Goal: Task Accomplishment & Management: Complete application form

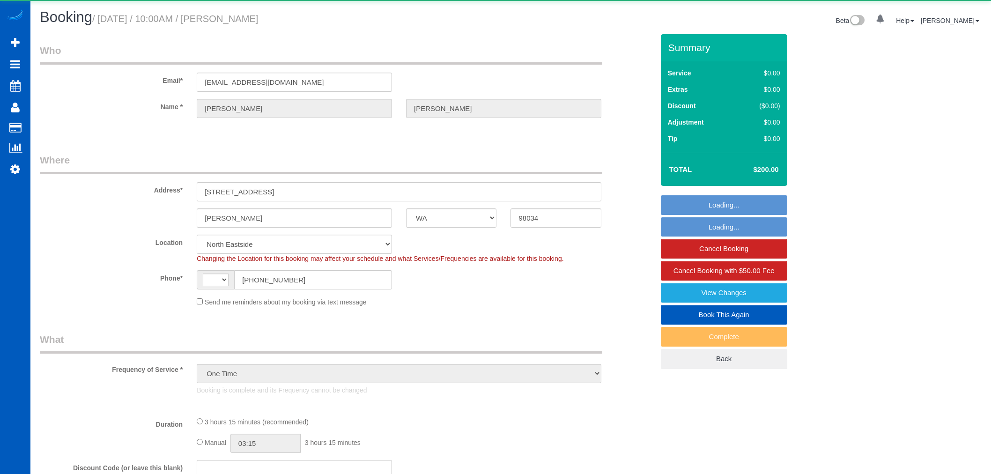
select select "WA"
select select "object:911"
select select "string:[GEOGRAPHIC_DATA]"
select select "199"
select select "1501"
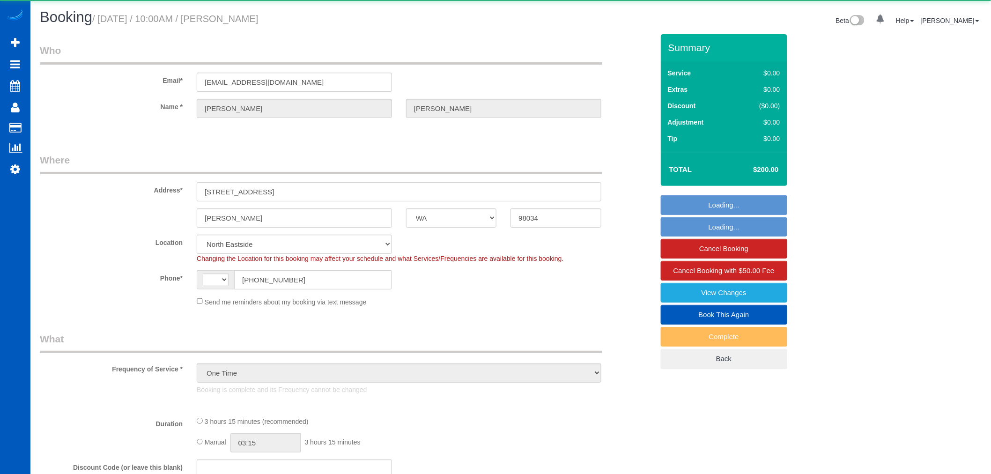
select select "6"
select select "3"
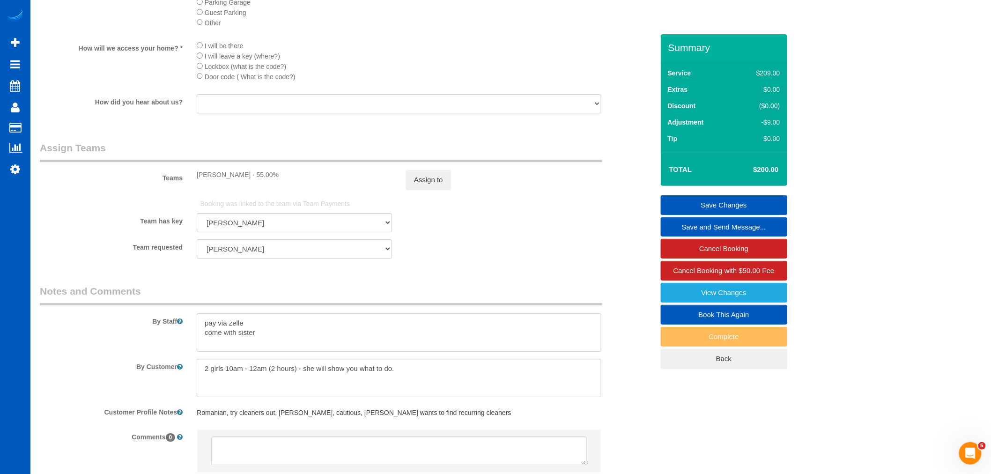
scroll to position [1259, 0]
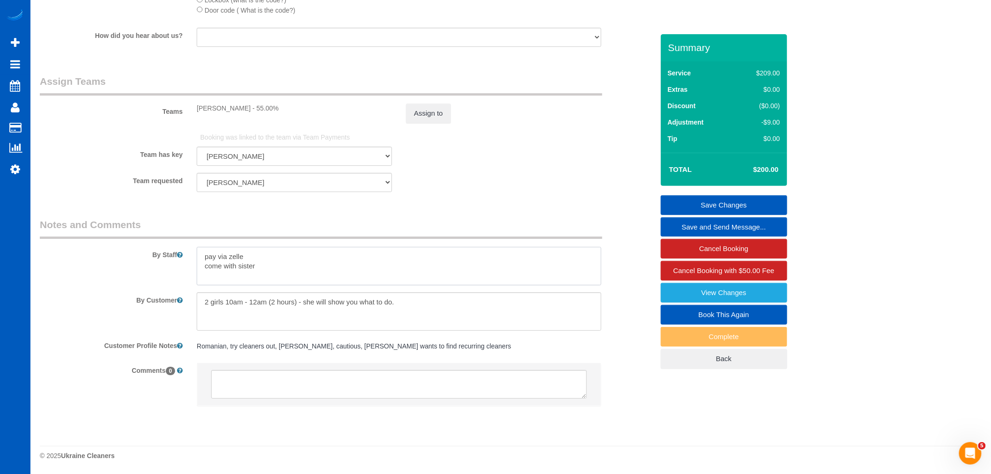
click at [334, 266] on textarea at bounding box center [399, 266] width 405 height 38
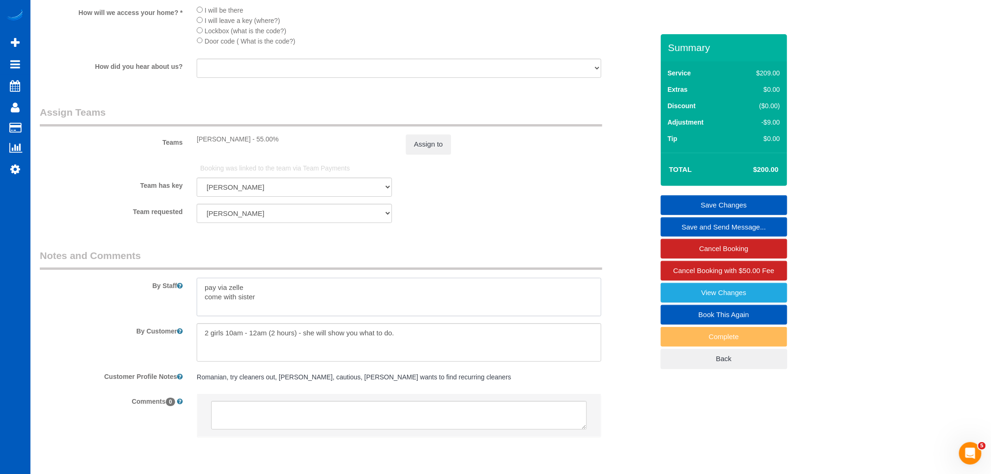
scroll to position [1155, 0]
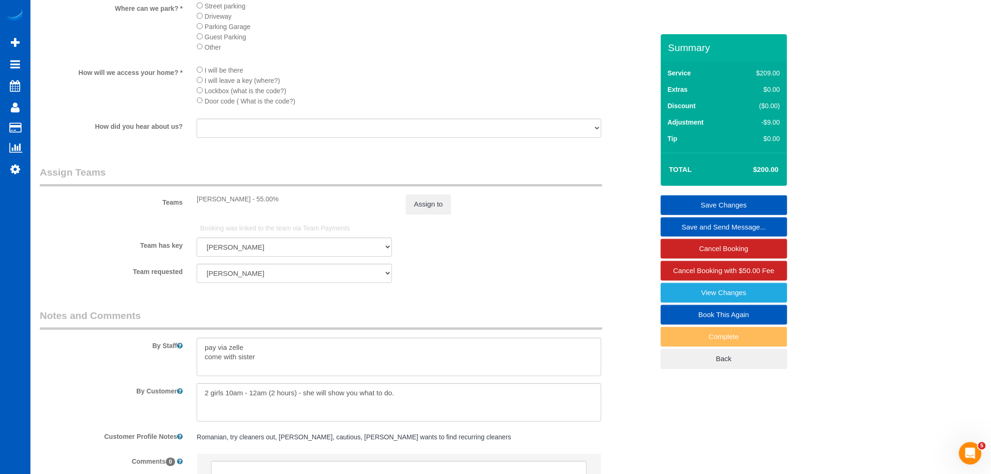
click at [736, 314] on link "Book This Again" at bounding box center [724, 315] width 126 height 20
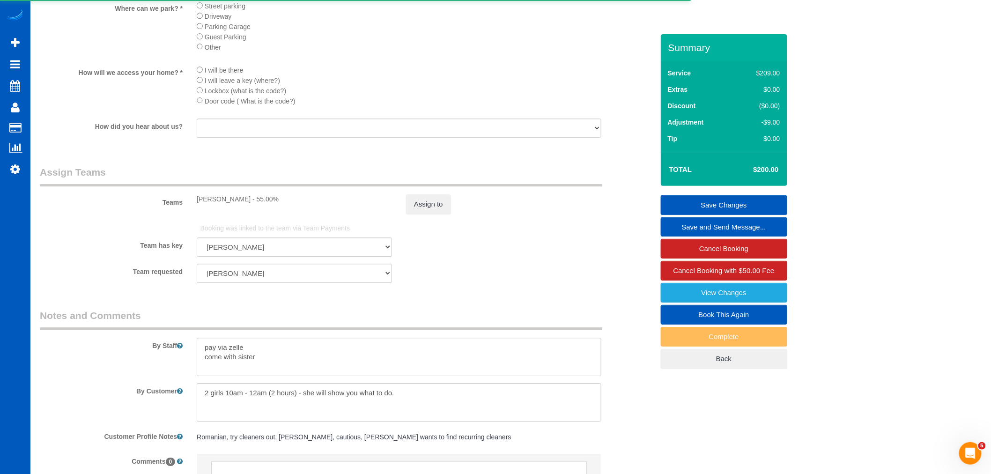
select select "WA"
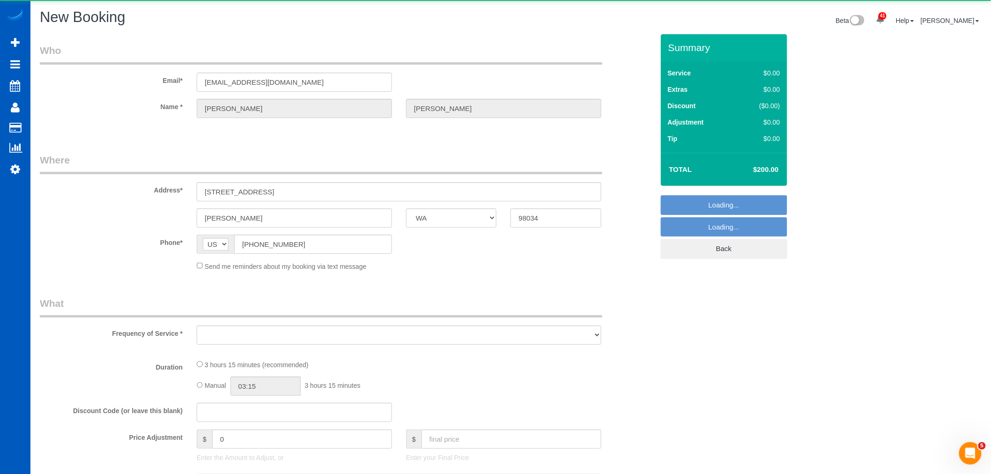
select select "199"
select select "1501"
select select "6"
select select "3"
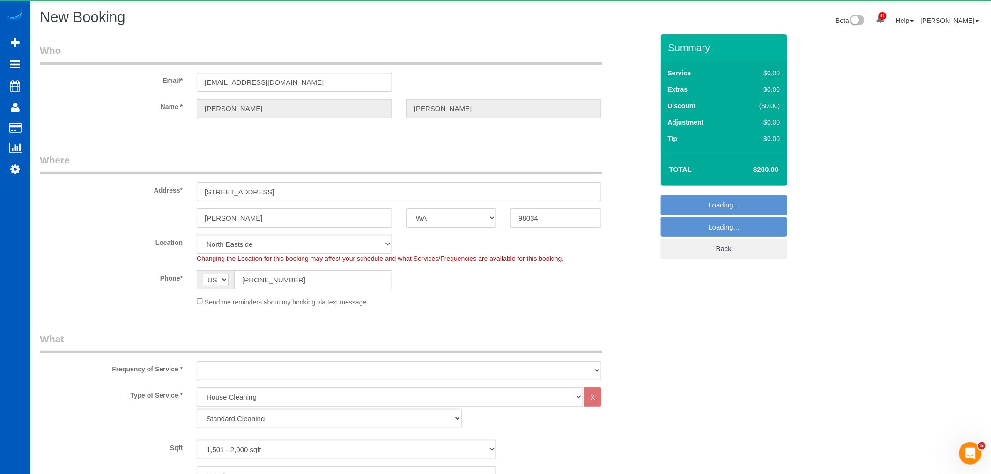
select select "string:fspay"
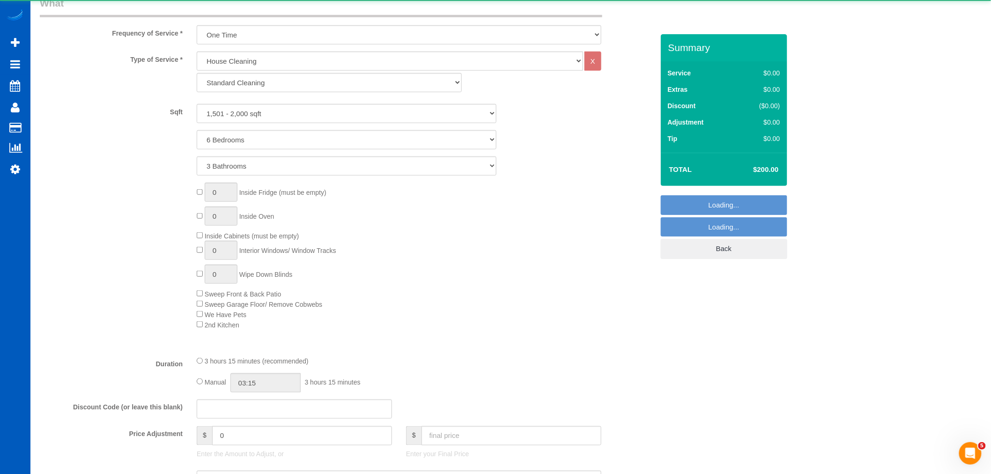
select select "object:1987"
select select "1501"
select select "6"
select select "3"
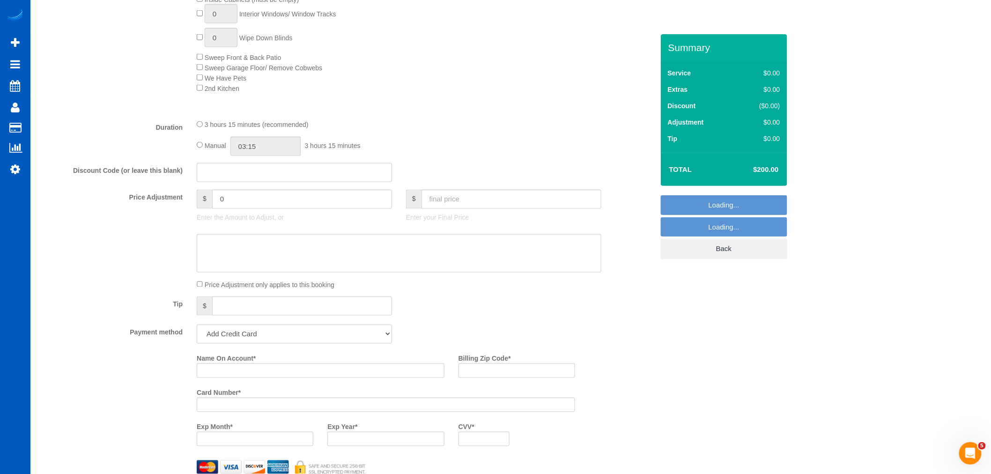
select select "object:2160"
select select "1501"
select select "6"
select select "3"
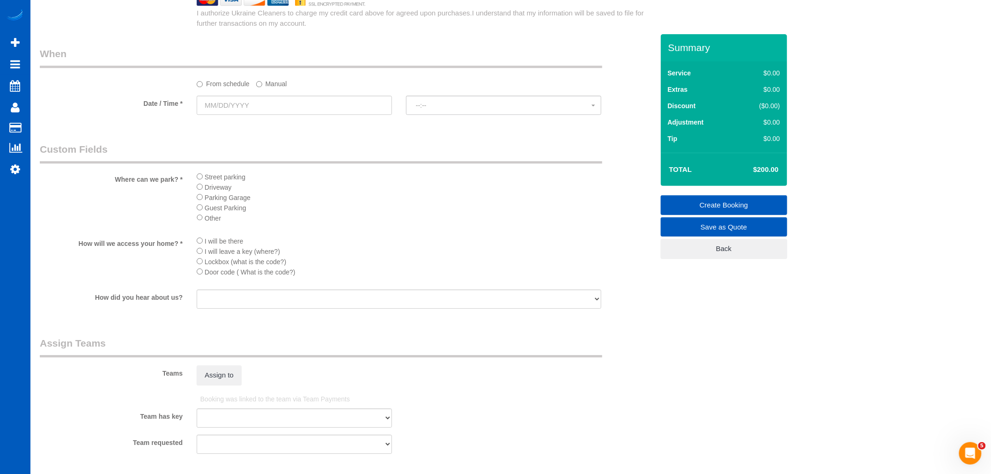
scroll to position [1215, 0]
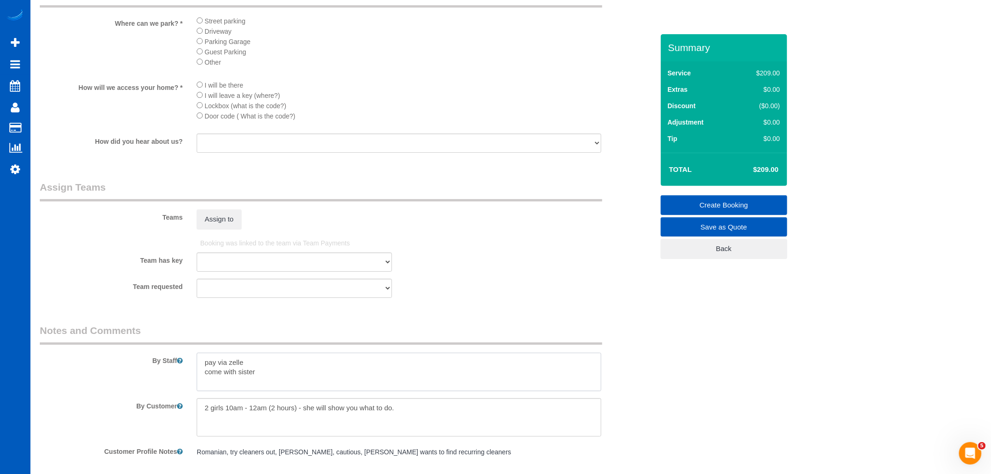
click at [269, 380] on textarea at bounding box center [399, 372] width 405 height 38
drag, startPoint x: 270, startPoint y: 383, endPoint x: 163, endPoint y: 383, distance: 107.7
click at [163, 383] on div "By Staff" at bounding box center [347, 357] width 628 height 67
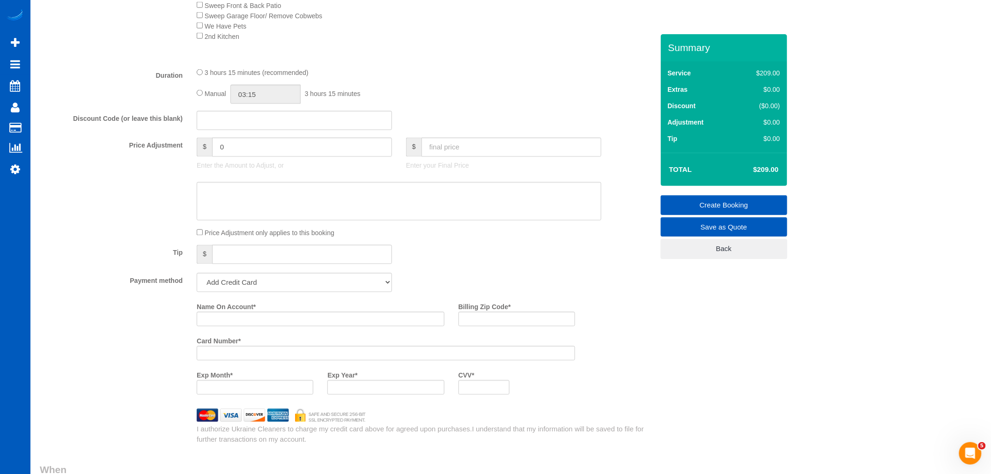
scroll to position [798, 0]
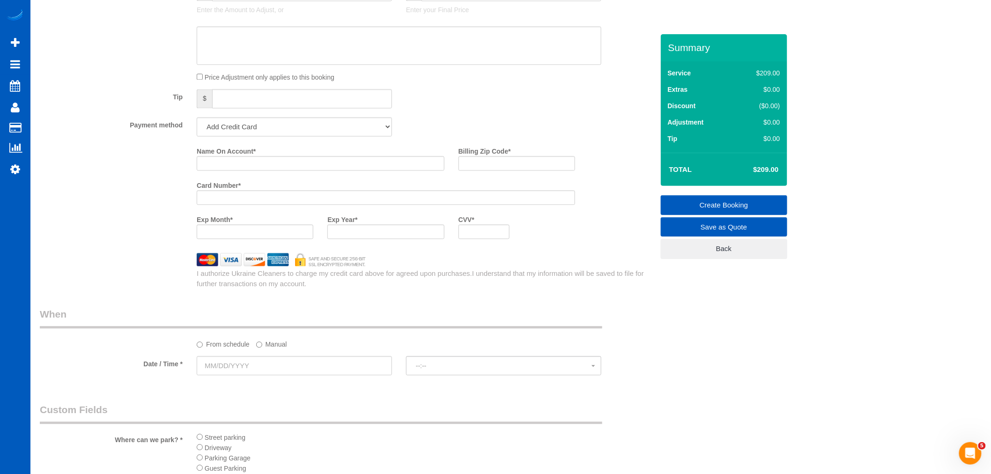
type textarea "pay via zelle"
click at [292, 134] on select "Add Credit Card Cash Check Paypal" at bounding box center [294, 126] width 195 height 19
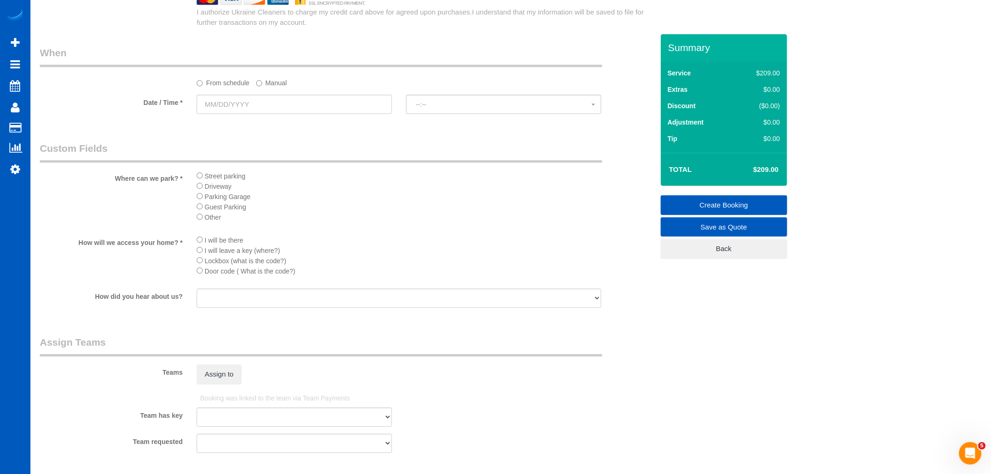
scroll to position [1273, 0]
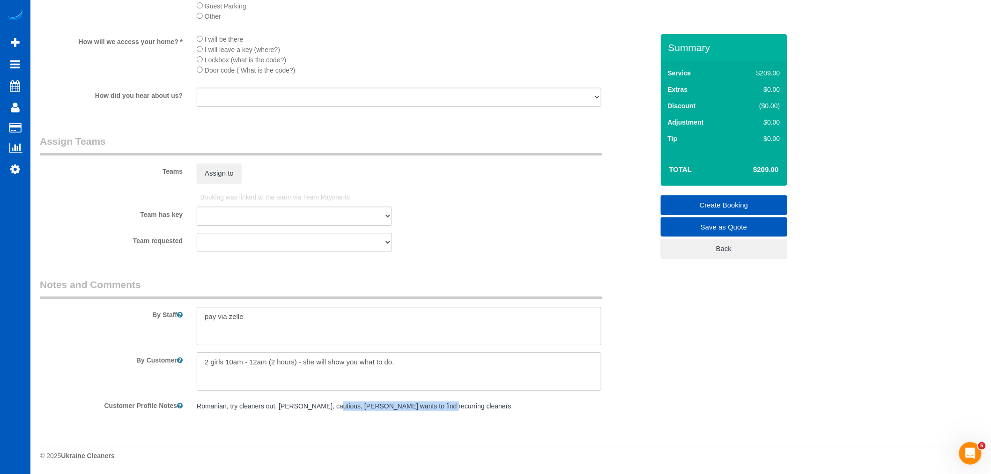
drag, startPoint x: 323, startPoint y: 405, endPoint x: 429, endPoint y: 405, distance: 105.4
click at [429, 405] on pre "Romanian, try cleaners out, [PERSON_NAME], cautious, [PERSON_NAME] wants to fin…" at bounding box center [399, 405] width 405 height 9
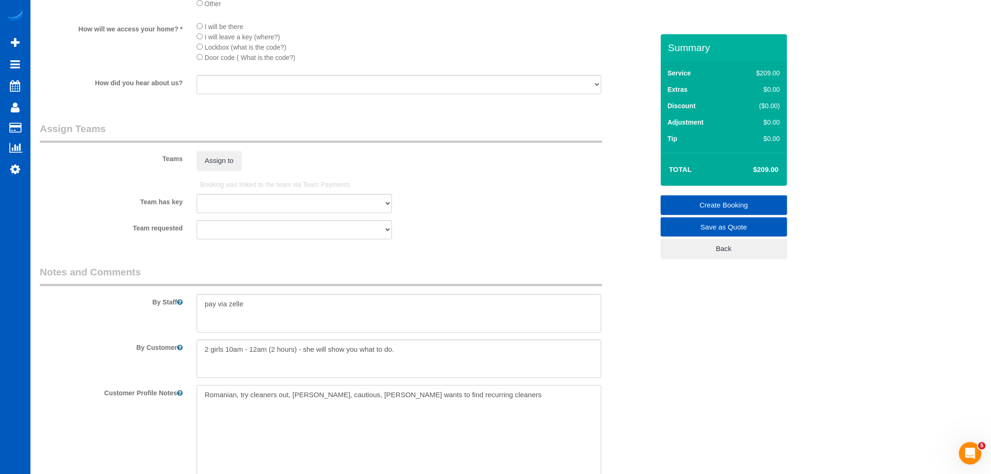
click at [429, 405] on textarea "Romanian, try cleaners out, [PERSON_NAME], cautious, [PERSON_NAME] wants to fin…" at bounding box center [399, 437] width 405 height 104
click at [470, 405] on textarea "Romanian, try cleaners out, [PERSON_NAME], cautious, [PERSON_NAME] wants to fin…" at bounding box center [399, 437] width 405 height 104
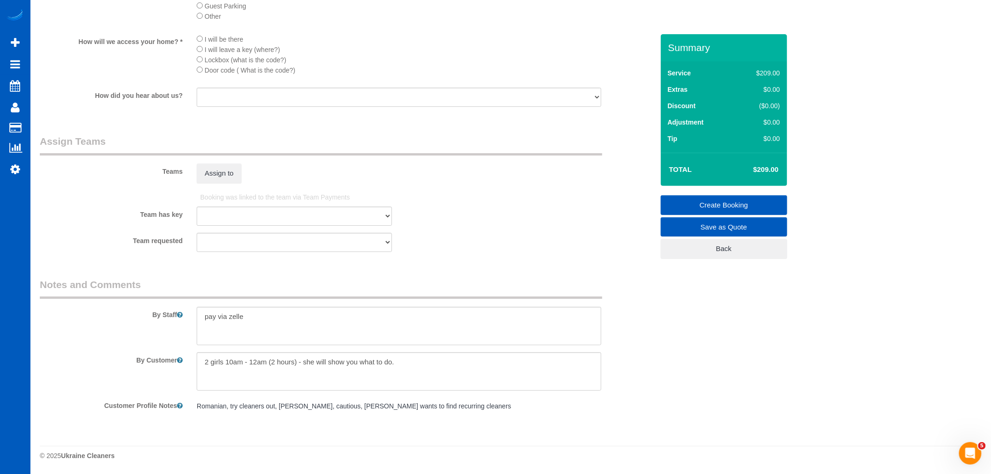
click at [456, 409] on pre "Romanian, try cleaners out, [PERSON_NAME], cautious, [PERSON_NAME] wants to fin…" at bounding box center [399, 405] width 405 height 9
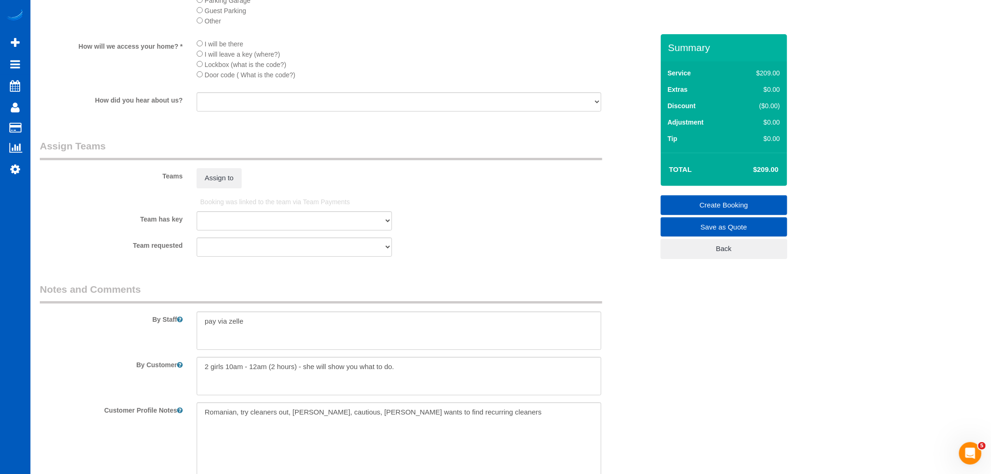
scroll to position [1359, 0]
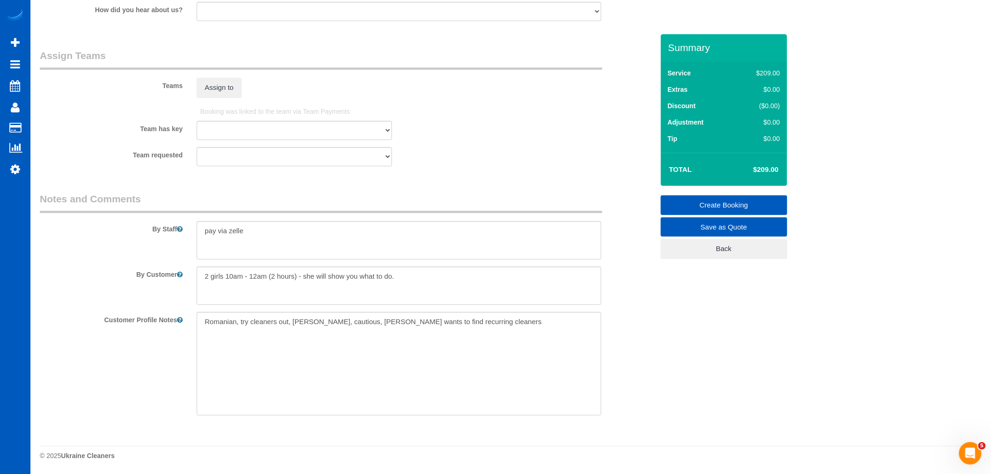
click at [641, 369] on div "Customer Profile Notes [DEMOGRAPHIC_DATA], try cleaners out, [PERSON_NAME], cau…" at bounding box center [347, 364] width 628 height 104
drag, startPoint x: 593, startPoint y: 319, endPoint x: 589, endPoint y: 314, distance: 5.7
click at [593, 319] on textarea "Romanian, try cleaners out, [PERSON_NAME], cautious, [PERSON_NAME] wants to fin…" at bounding box center [399, 364] width 405 height 104
click at [605, 302] on sui-booking-comments "By Staff By Customer Customer Profile Notes [DEMOGRAPHIC_DATA], try cleaners ou…" at bounding box center [347, 303] width 614 height 223
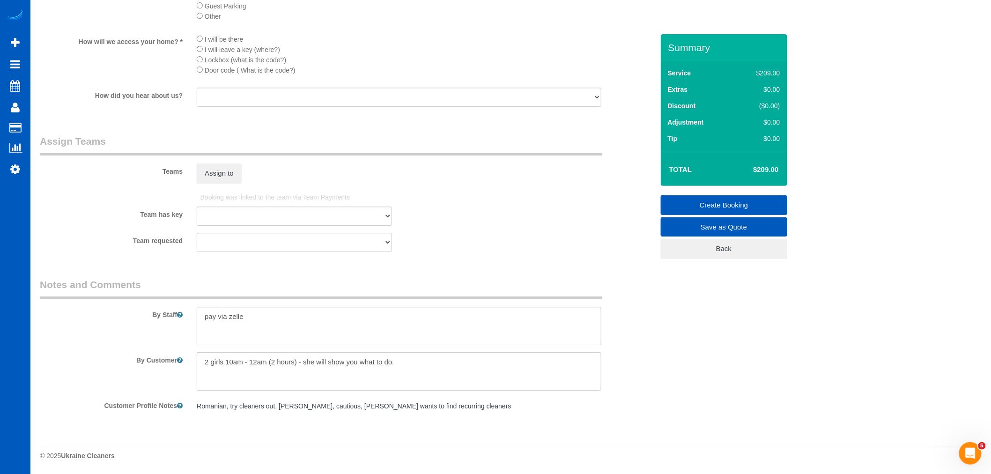
click at [444, 404] on pre "Romanian, try cleaners out, [PERSON_NAME], cautious, [PERSON_NAME] wants to fin…" at bounding box center [399, 405] width 405 height 9
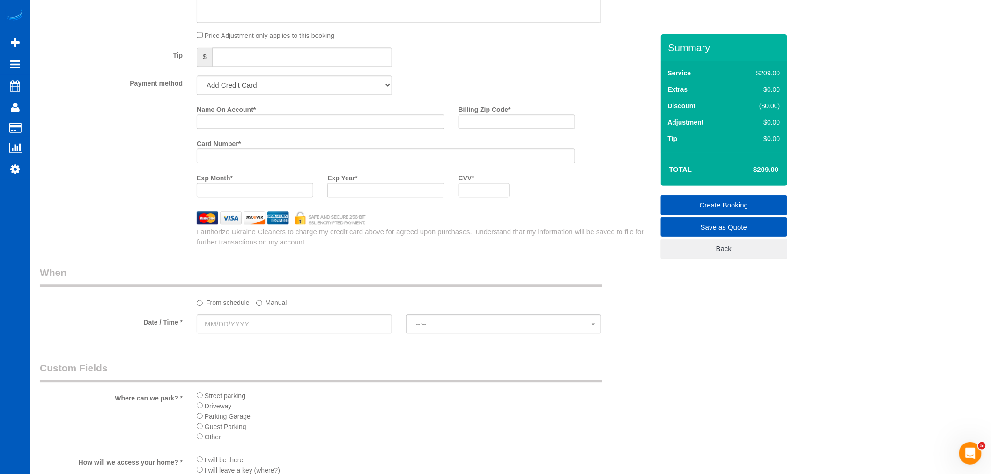
scroll to position [839, 0]
click at [316, 331] on input "text" at bounding box center [294, 324] width 195 height 19
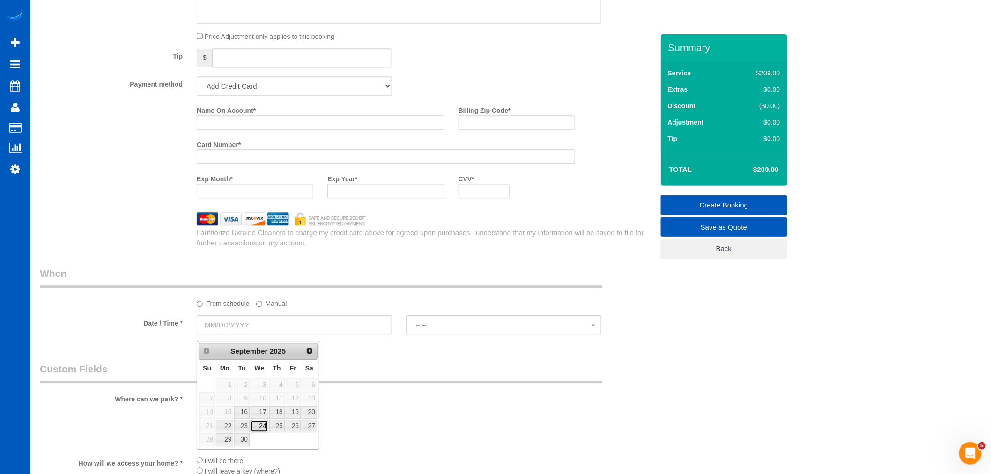
click at [256, 427] on link "24" at bounding box center [260, 426] width 18 height 13
type input "[DATE]"
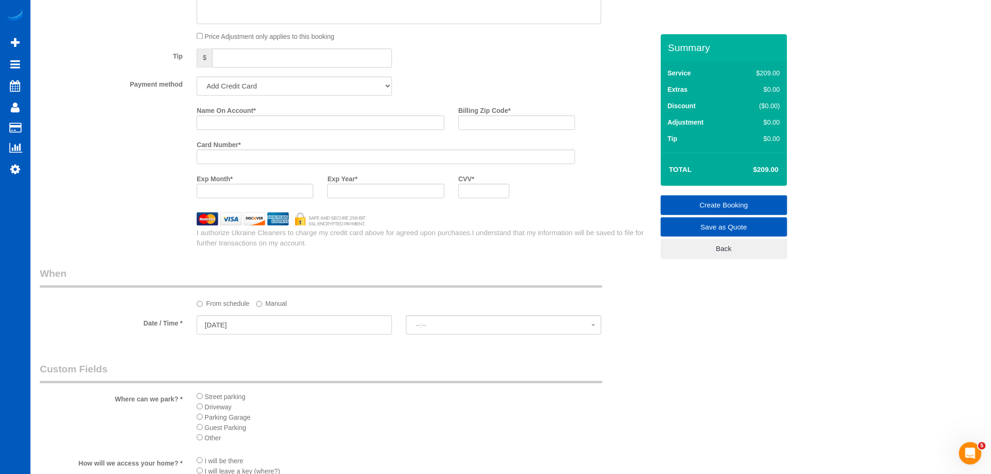
select select "spot6"
click at [427, 336] on div at bounding box center [503, 334] width 195 height 3
click at [429, 329] on span "8:00AM" at bounding box center [504, 324] width 176 height 7
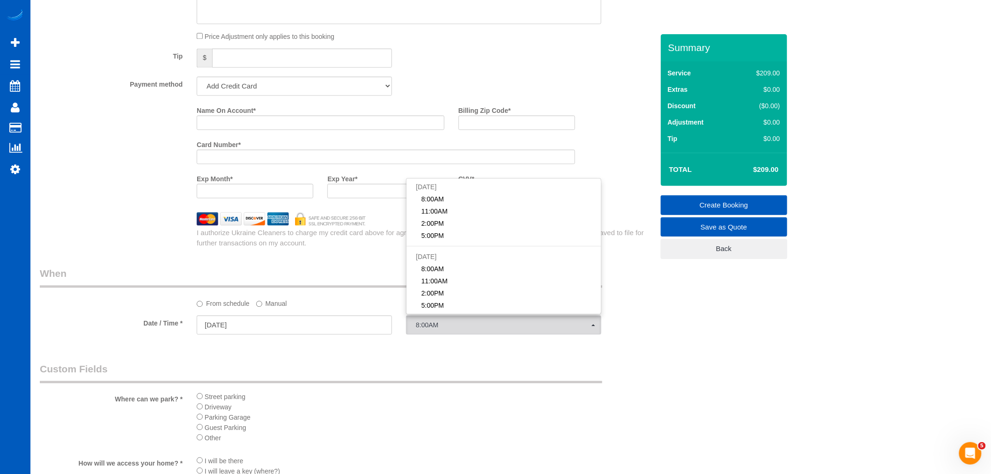
click at [263, 308] on label "Manual" at bounding box center [271, 302] width 31 height 13
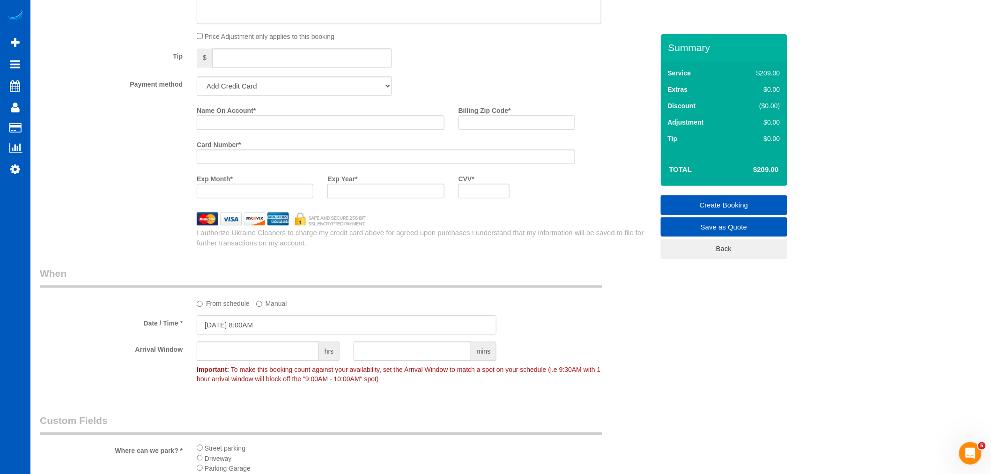
click at [255, 327] on input "[DATE] 8:00AM" at bounding box center [347, 324] width 300 height 19
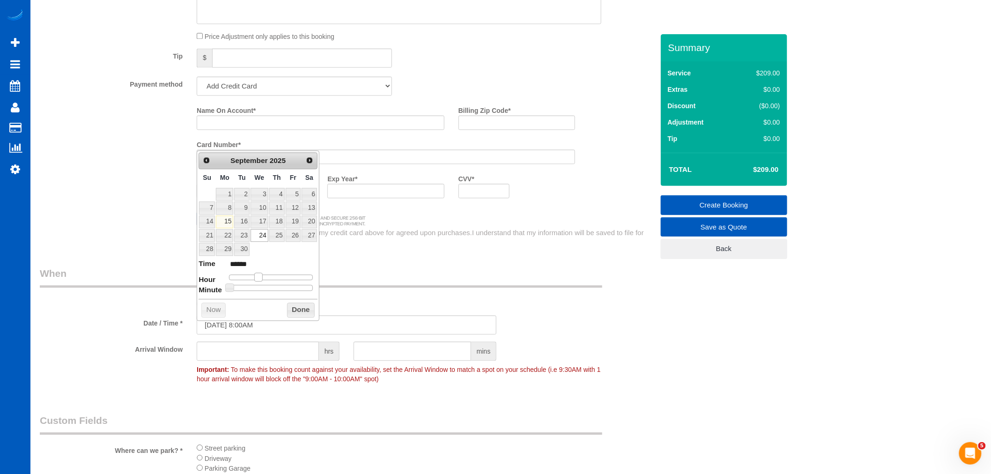
type input "[DATE] 9:00AM"
type input "******"
type input "[DATE] 10:00AM"
type input "*******"
drag, startPoint x: 261, startPoint y: 277, endPoint x: 270, endPoint y: 277, distance: 8.4
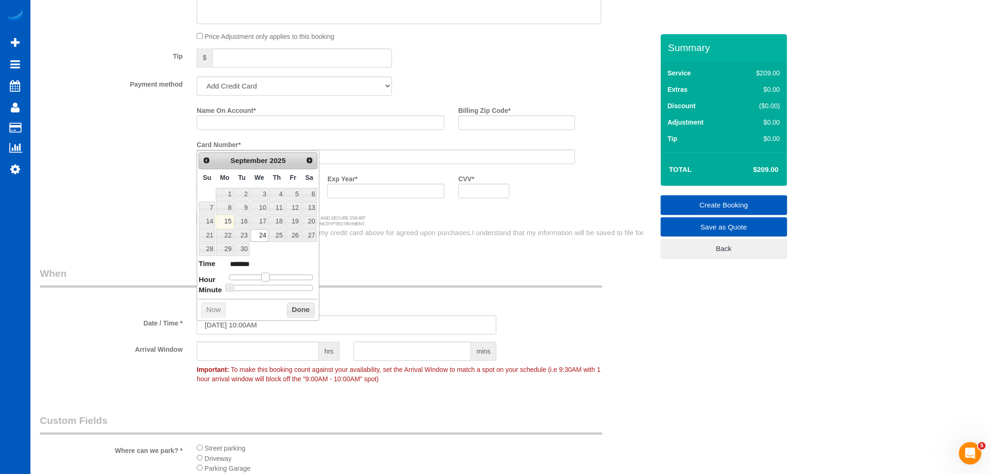
click at [270, 277] on div at bounding box center [271, 278] width 84 height 6
click at [297, 312] on button "Done" at bounding box center [301, 310] width 28 height 15
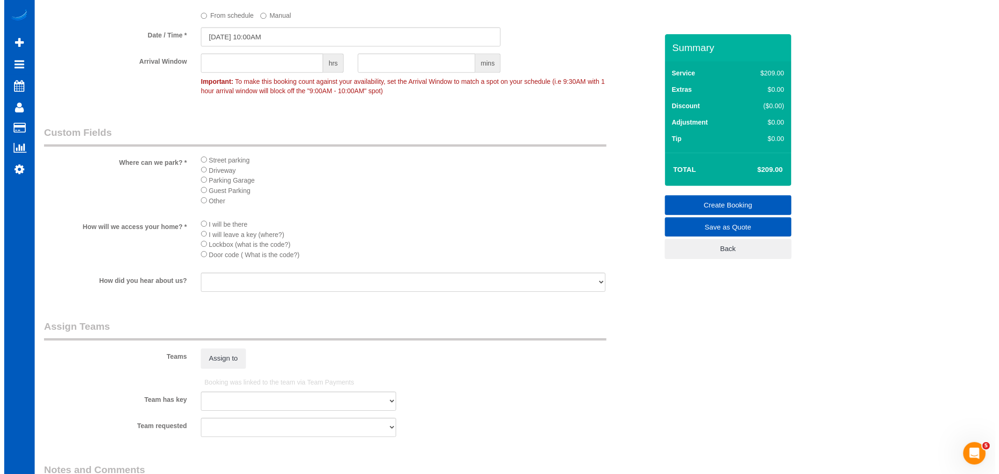
scroll to position [1255, 0]
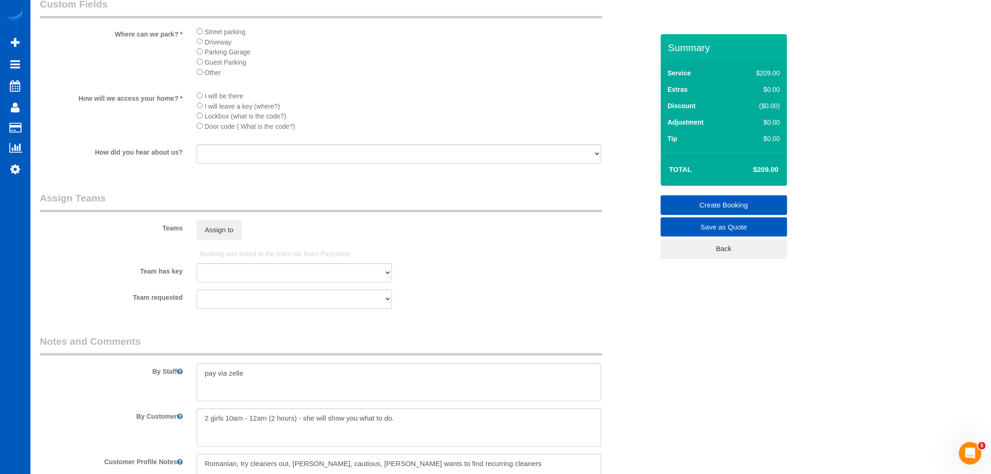
click at [227, 256] on fieldset "Assign Teams Teams Assign to Booking was linked to the team via Team Payments T…" at bounding box center [347, 253] width 614 height 125
click at [225, 240] on button "Assign to" at bounding box center [219, 230] width 45 height 20
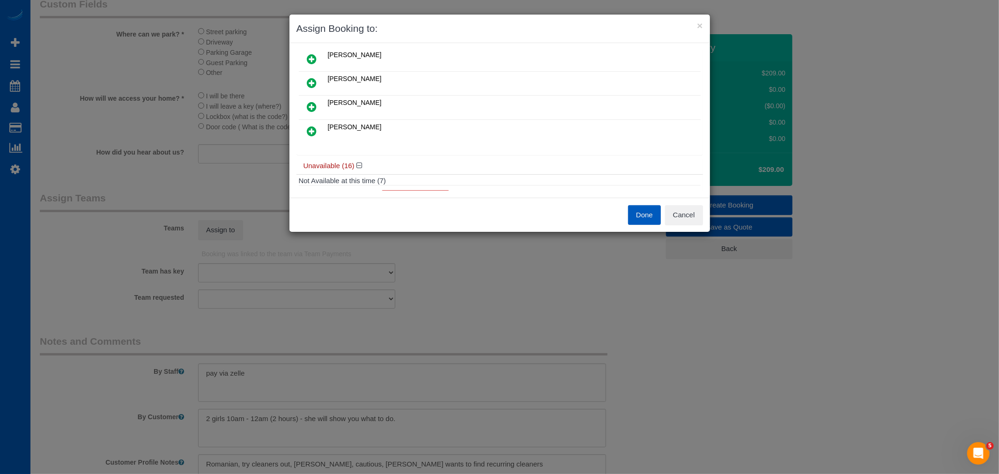
scroll to position [0, 0]
click at [316, 133] on icon at bounding box center [312, 132] width 10 height 11
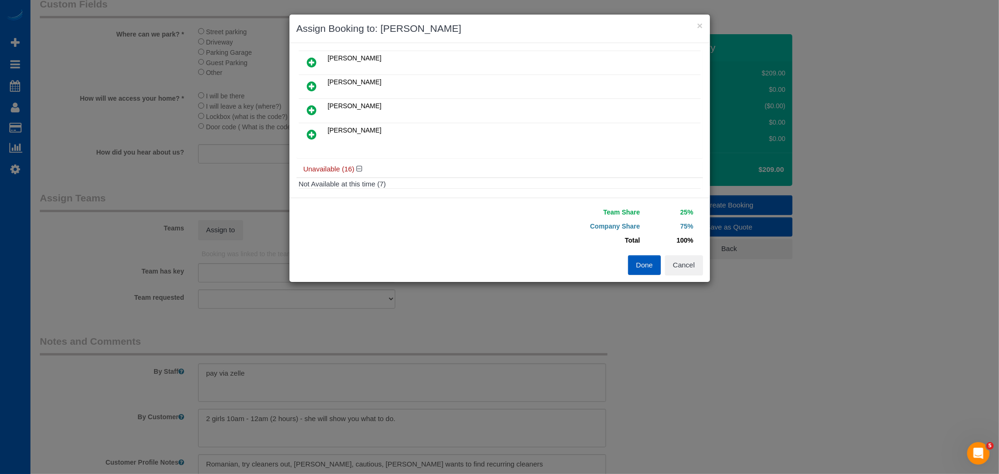
click at [315, 134] on icon at bounding box center [312, 134] width 10 height 11
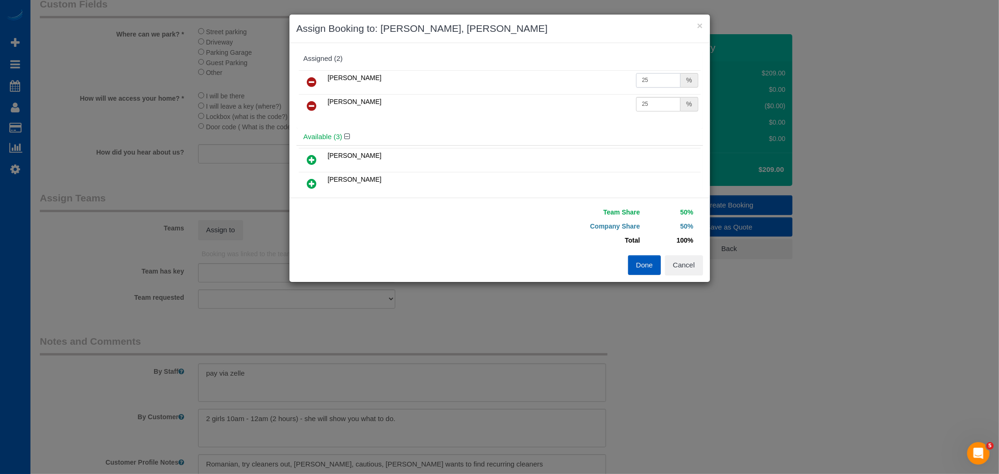
click at [640, 81] on input "25" at bounding box center [658, 80] width 45 height 15
drag, startPoint x: 639, startPoint y: 81, endPoint x: 646, endPoint y: 83, distance: 7.4
click at [646, 83] on input "25" at bounding box center [658, 80] width 45 height 15
click at [488, 112] on td "[PERSON_NAME]" at bounding box center [480, 106] width 308 height 24
click at [683, 267] on button "Cancel" at bounding box center [684, 265] width 38 height 20
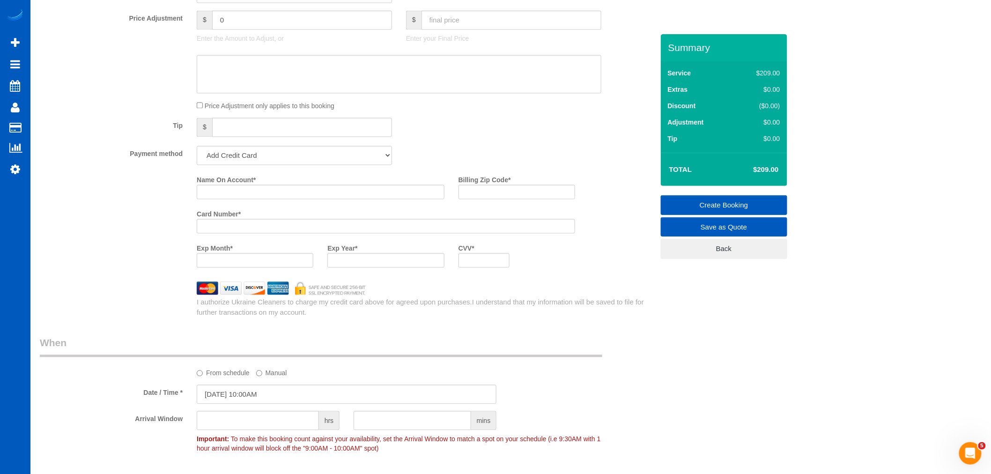
scroll to position [735, 0]
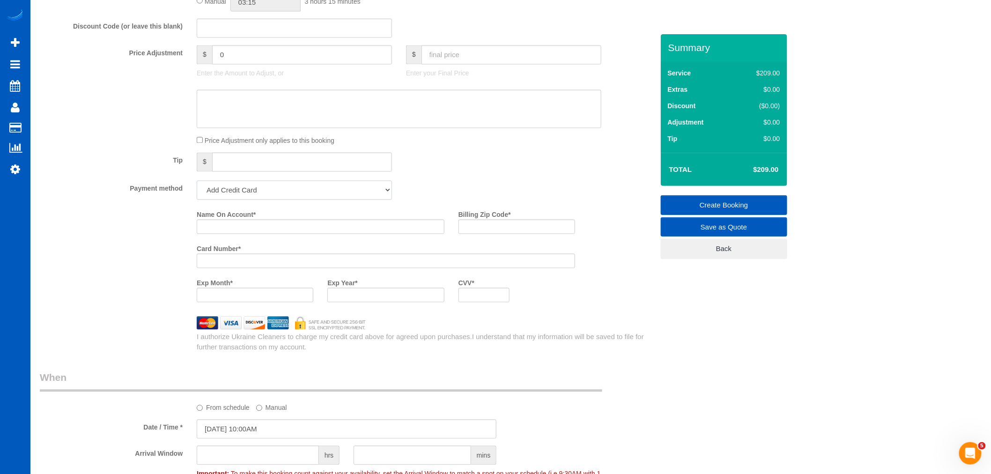
click at [288, 198] on select "Add Credit Card Cash Check Paypal" at bounding box center [294, 190] width 195 height 19
select select "string:cash"
click at [197, 187] on select "Add Credit Card Cash Check Paypal" at bounding box center [294, 190] width 195 height 19
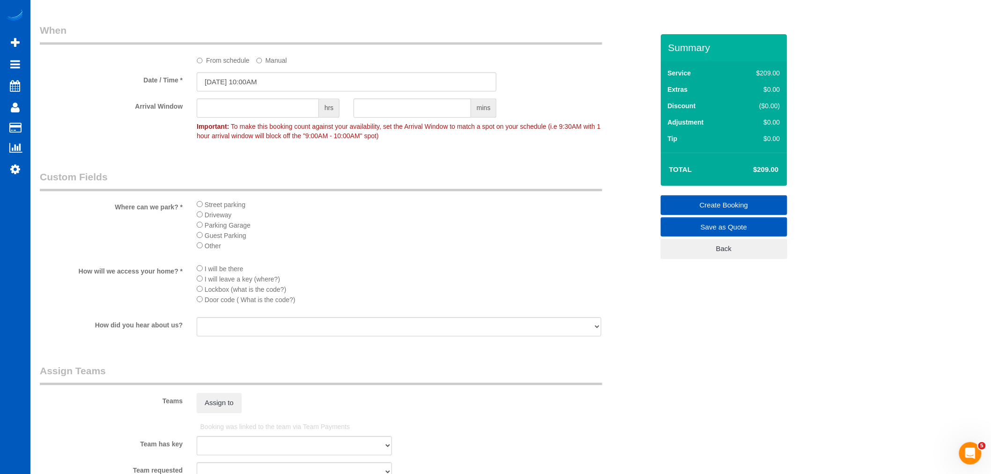
scroll to position [1093, 0]
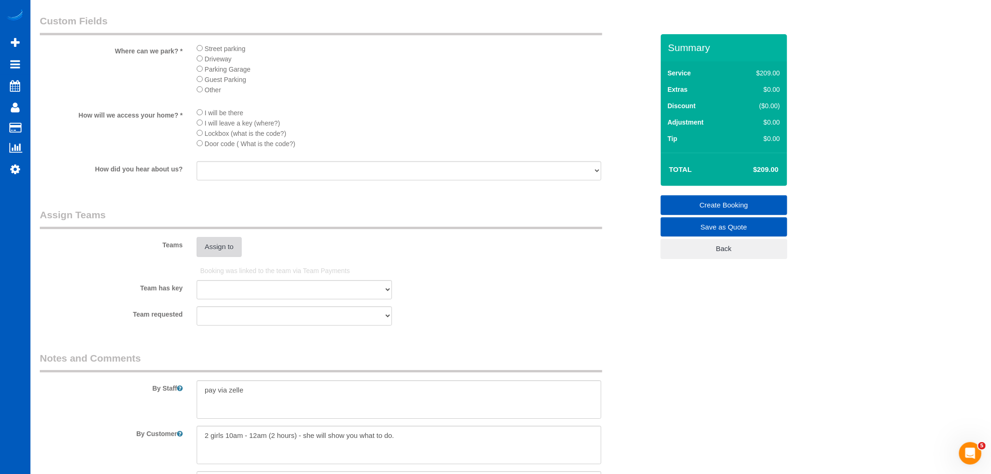
click at [223, 257] on button "Assign to" at bounding box center [219, 247] width 45 height 20
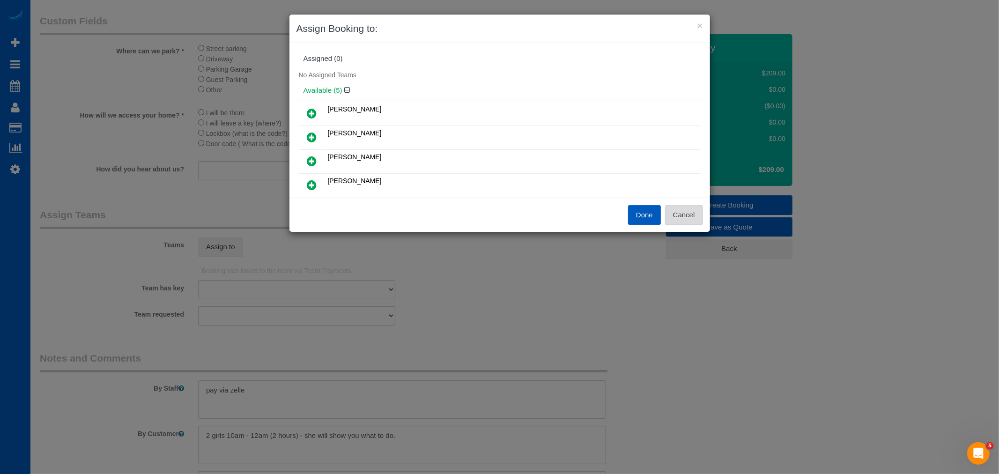
click at [687, 215] on button "Cancel" at bounding box center [684, 215] width 38 height 20
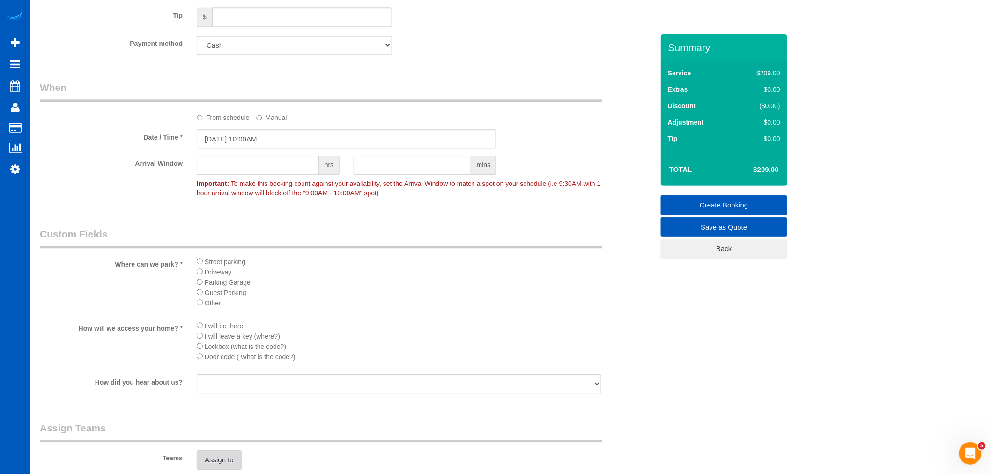
scroll to position [780, 0]
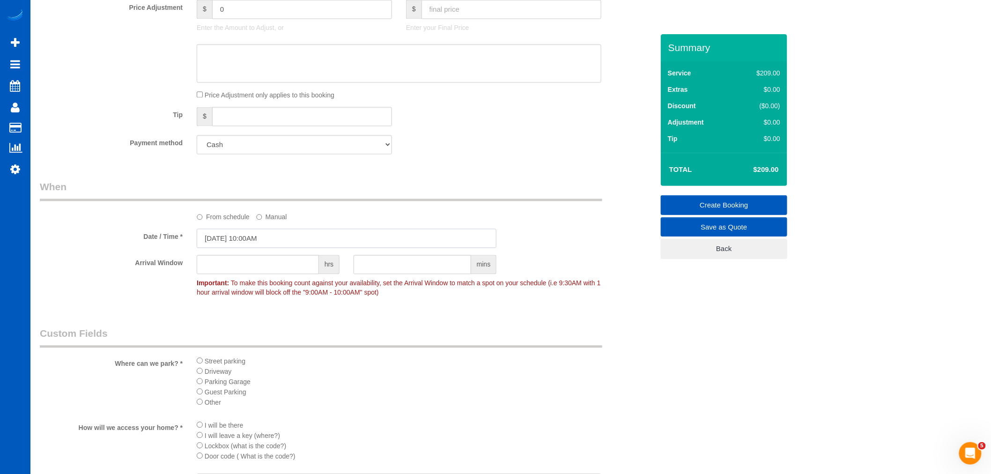
click at [229, 237] on input "[DATE] 10:00AM" at bounding box center [347, 238] width 300 height 19
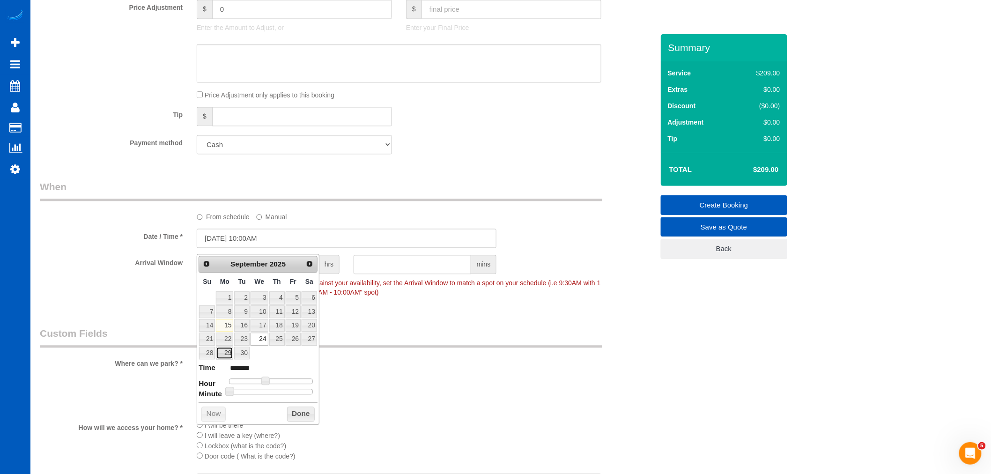
click at [230, 355] on link "29" at bounding box center [224, 353] width 17 height 13
type input "[DATE] 10:00AM"
click at [295, 414] on button "Done" at bounding box center [301, 414] width 28 height 15
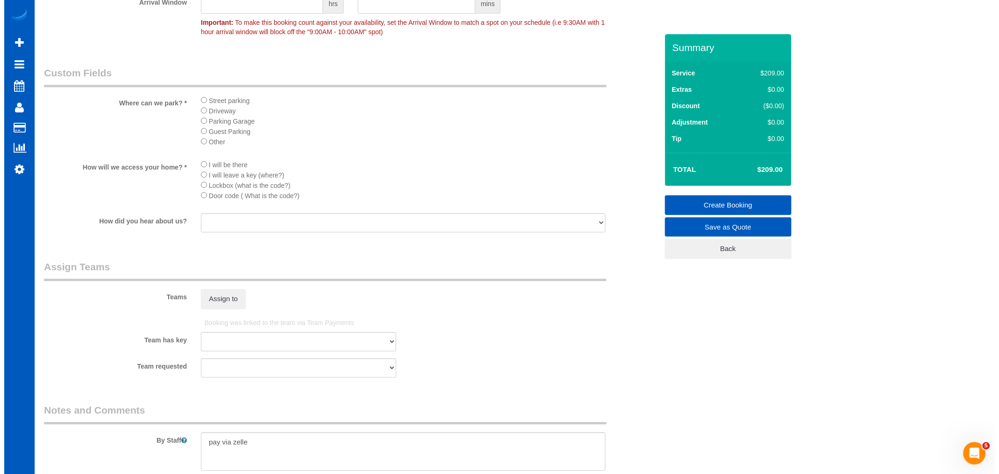
scroll to position [1249, 0]
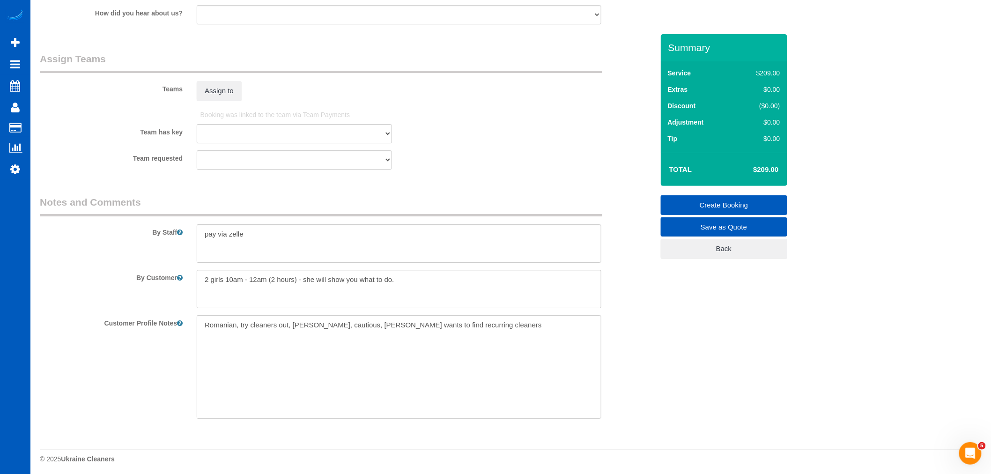
click at [190, 97] on div "Assign to" at bounding box center [294, 91] width 209 height 20
click at [218, 101] on button "Assign to" at bounding box center [219, 91] width 45 height 20
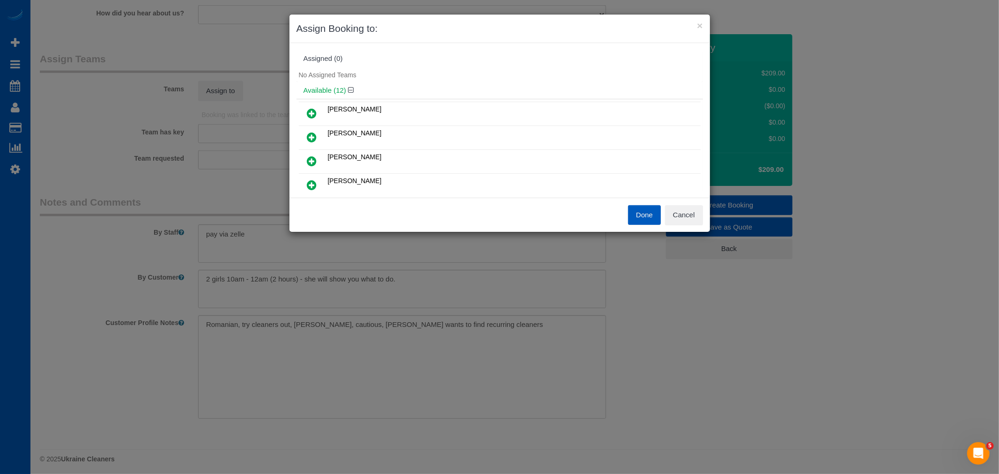
click at [319, 113] on link at bounding box center [312, 113] width 22 height 19
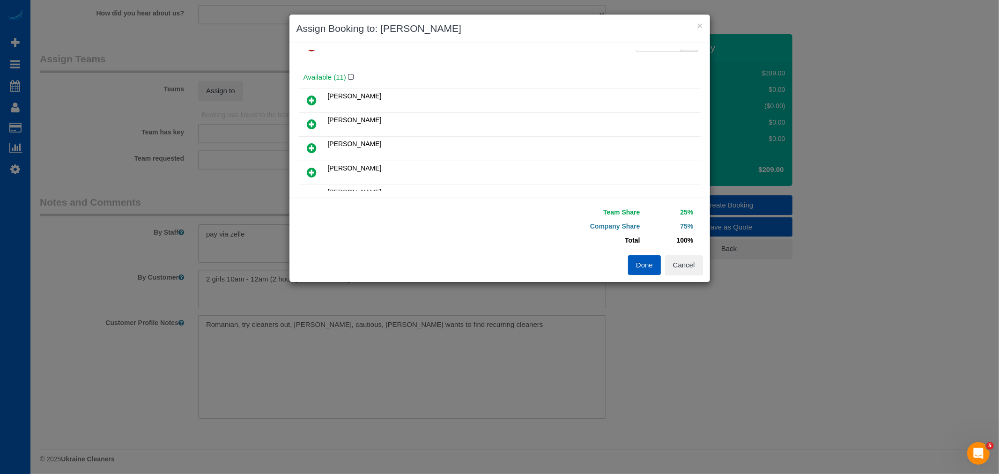
scroll to position [52, 0]
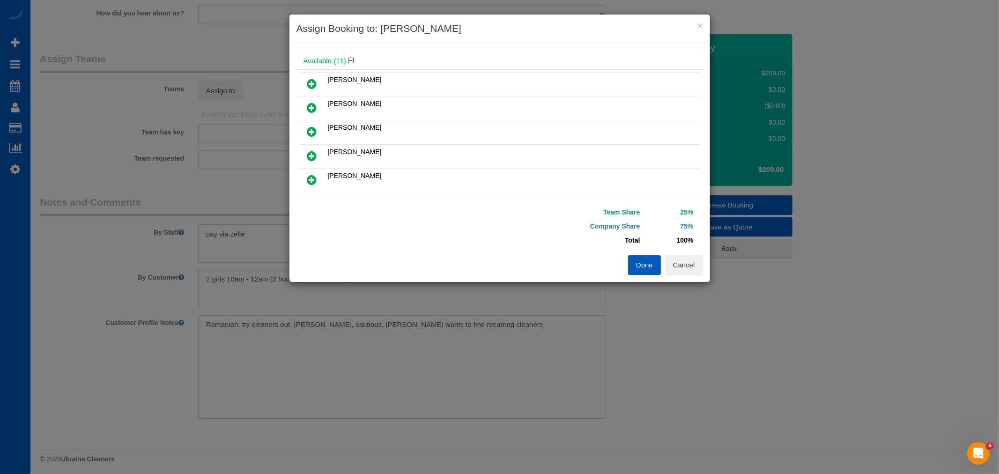
click at [313, 168] on td at bounding box center [312, 180] width 27 height 24
click at [317, 180] on link at bounding box center [312, 180] width 22 height 19
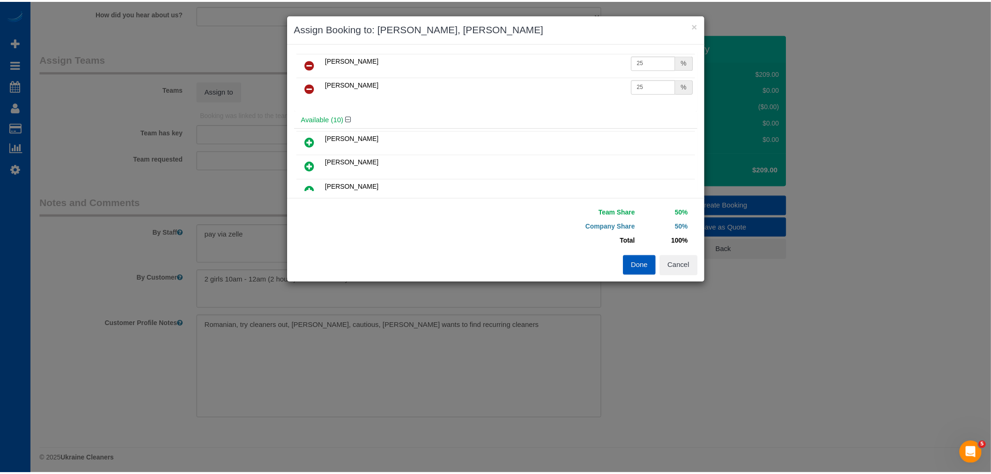
scroll to position [0, 0]
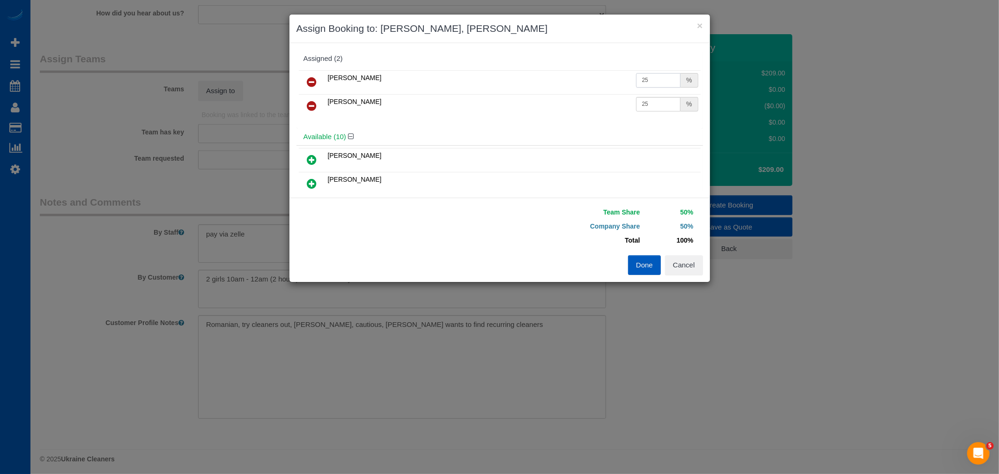
drag, startPoint x: 640, startPoint y: 78, endPoint x: 661, endPoint y: 82, distance: 21.0
click at [661, 82] on input "25" at bounding box center [658, 80] width 45 height 15
type input "27"
drag, startPoint x: 639, startPoint y: 108, endPoint x: 661, endPoint y: 124, distance: 27.2
click at [661, 123] on div "[PERSON_NAME] 27 % [PERSON_NAME] 25 %" at bounding box center [500, 98] width 407 height 60
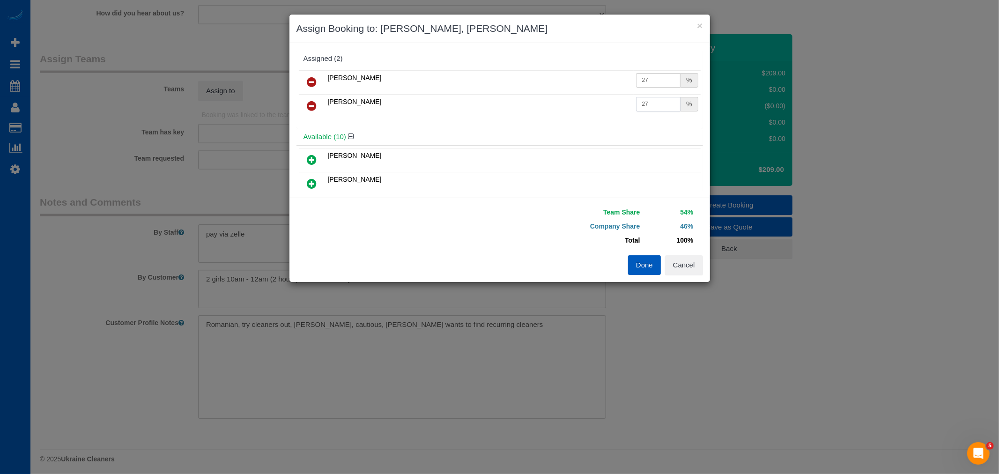
type input "27"
click at [645, 261] on button "Done" at bounding box center [644, 265] width 33 height 20
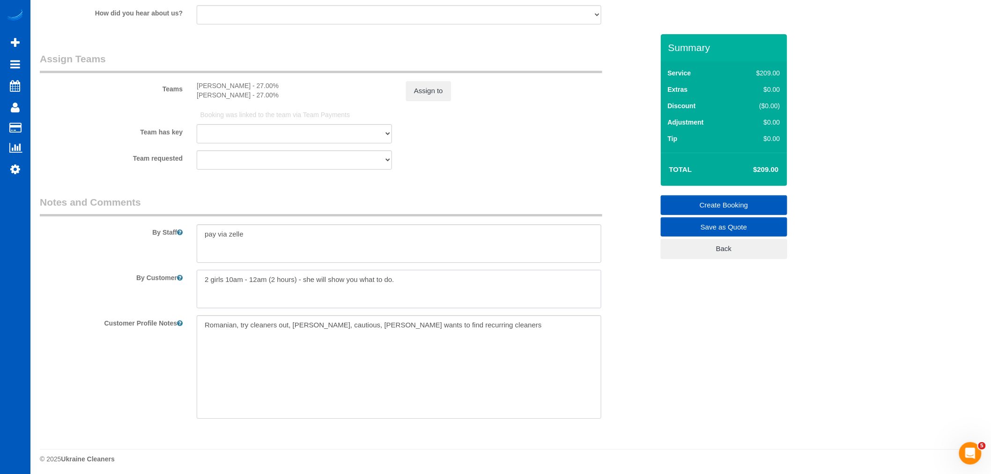
click at [460, 297] on textarea at bounding box center [399, 289] width 405 height 38
click at [638, 335] on div "Customer Profile Notes [DEMOGRAPHIC_DATA], try cleaners out, [PERSON_NAME], cau…" at bounding box center [347, 367] width 628 height 104
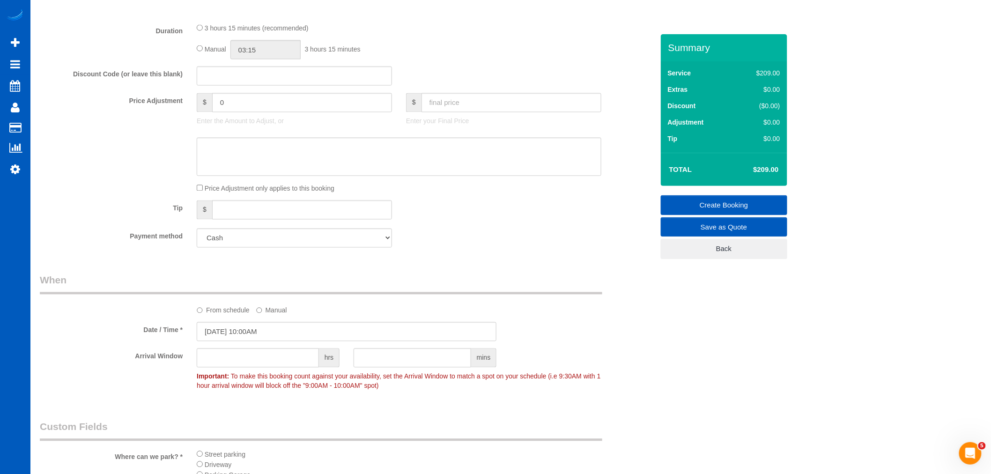
scroll to position [624, 0]
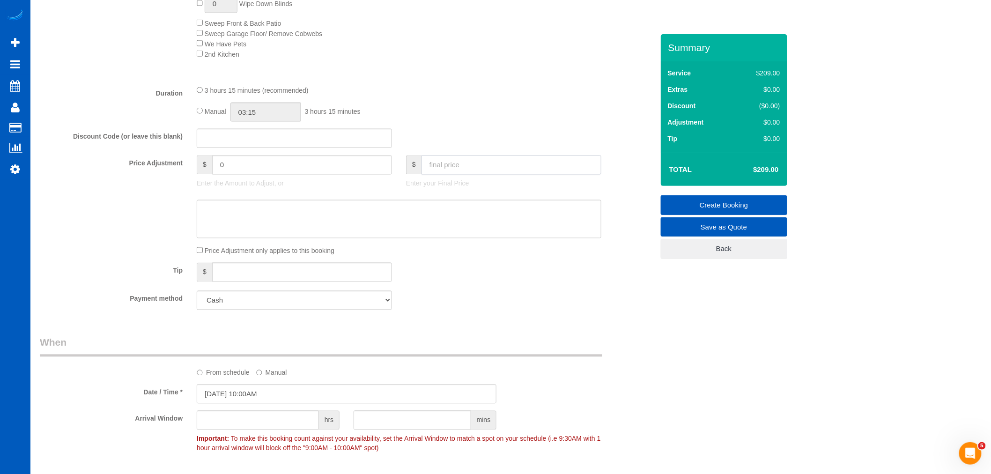
click at [443, 171] on input "text" at bounding box center [512, 165] width 180 height 19
type input "200"
click at [565, 305] on div "Payment method Add Credit Card Cash Check Paypal" at bounding box center [347, 300] width 628 height 19
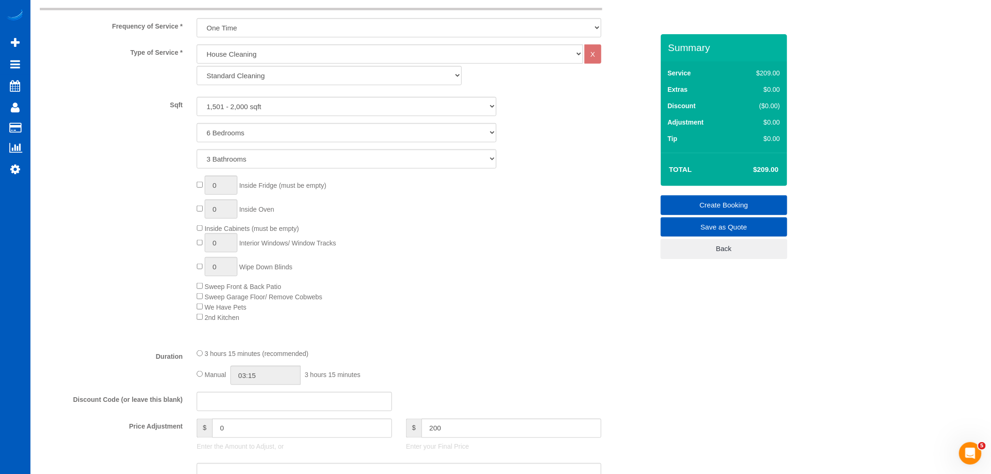
type input "-9"
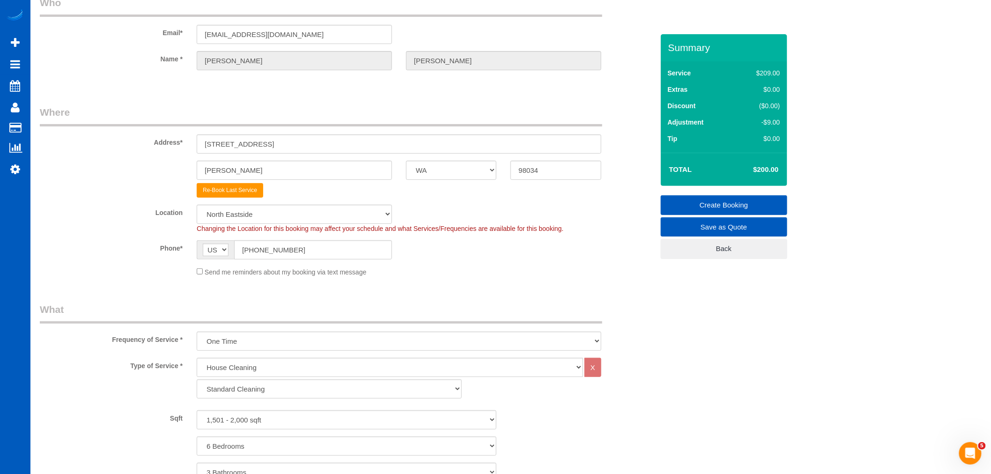
scroll to position [0, 0]
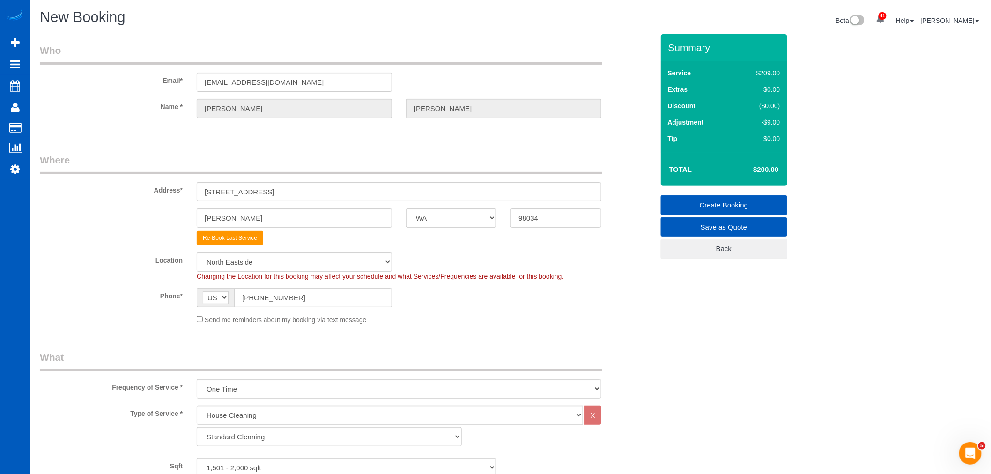
click at [718, 204] on link "Create Booking" at bounding box center [724, 205] width 126 height 20
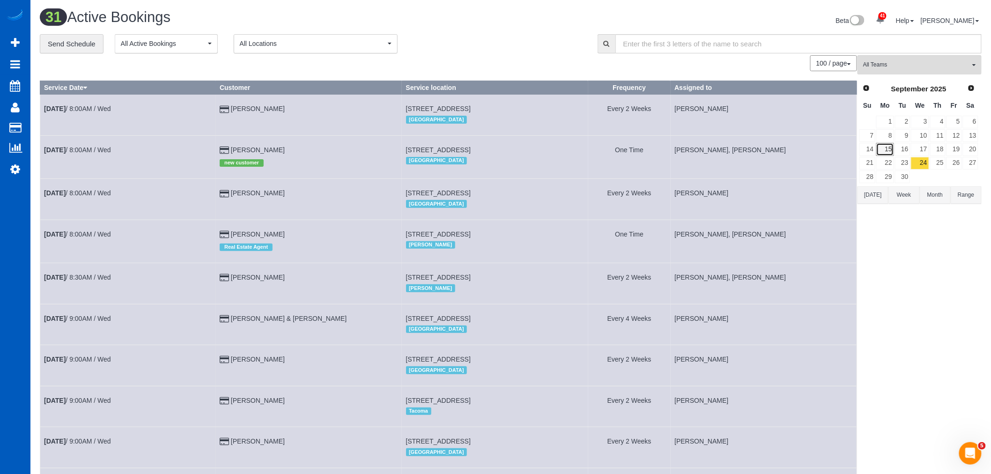
click at [887, 151] on link "15" at bounding box center [885, 149] width 17 height 13
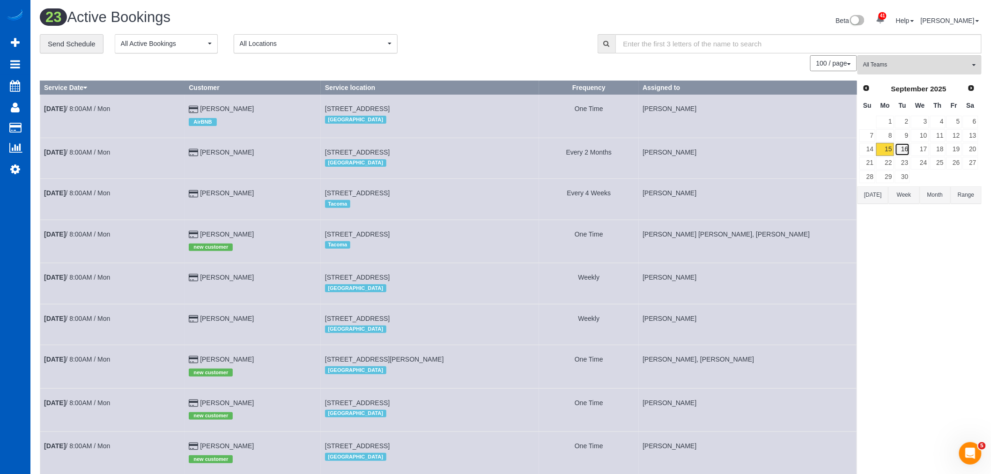
click at [905, 150] on link "16" at bounding box center [902, 149] width 15 height 13
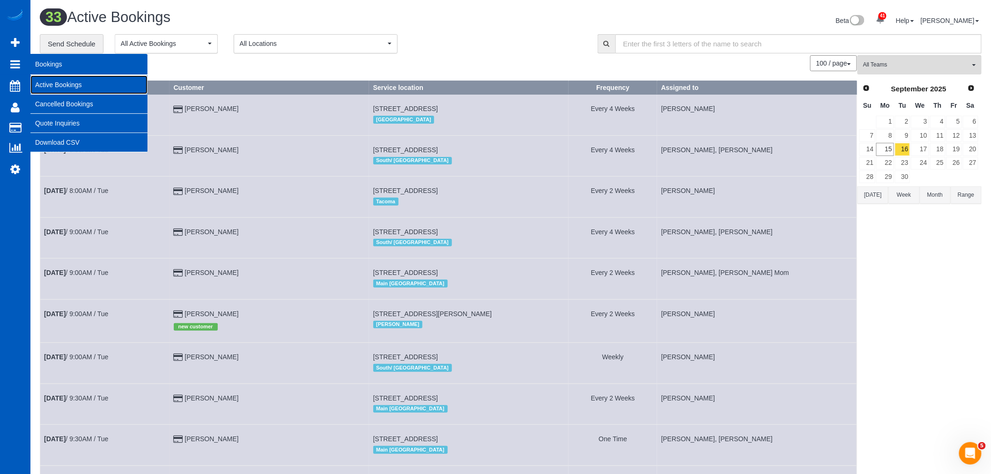
click at [51, 82] on link "Active Bookings" at bounding box center [88, 84] width 117 height 19
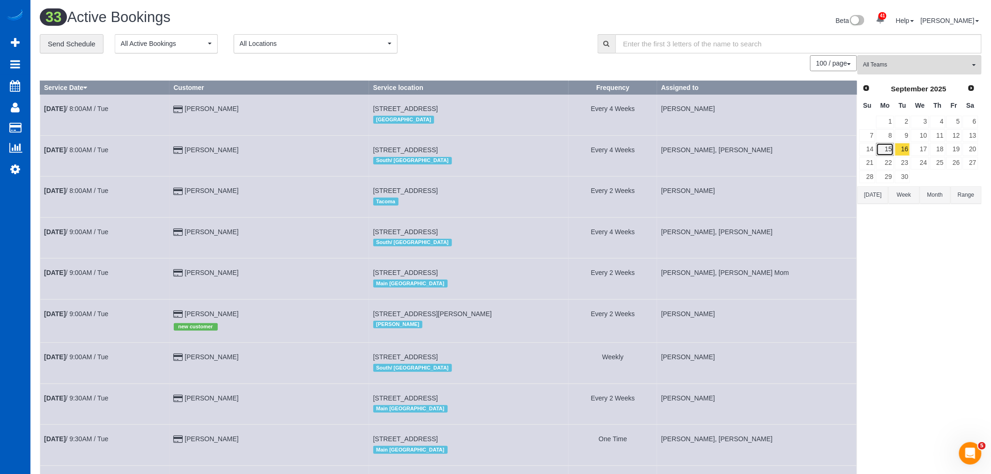
click at [884, 143] on link "15" at bounding box center [885, 149] width 17 height 13
click at [902, 150] on link "16" at bounding box center [902, 149] width 15 height 13
click at [891, 152] on link "15" at bounding box center [885, 149] width 17 height 13
click at [909, 152] on link "16" at bounding box center [902, 149] width 15 height 13
click at [910, 166] on link "23" at bounding box center [902, 163] width 15 height 13
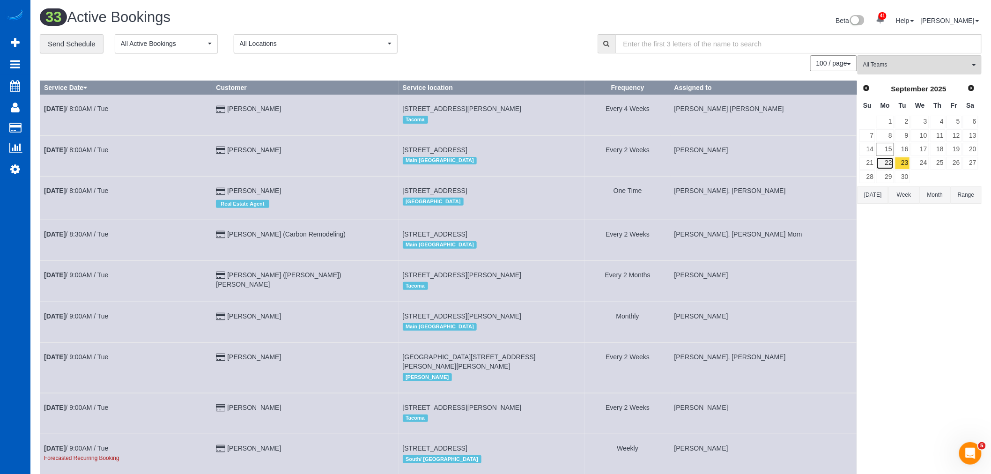
click at [891, 162] on link "22" at bounding box center [885, 163] width 17 height 13
click at [887, 151] on link "15" at bounding box center [885, 149] width 17 height 13
click at [901, 151] on link "16" at bounding box center [902, 149] width 15 height 13
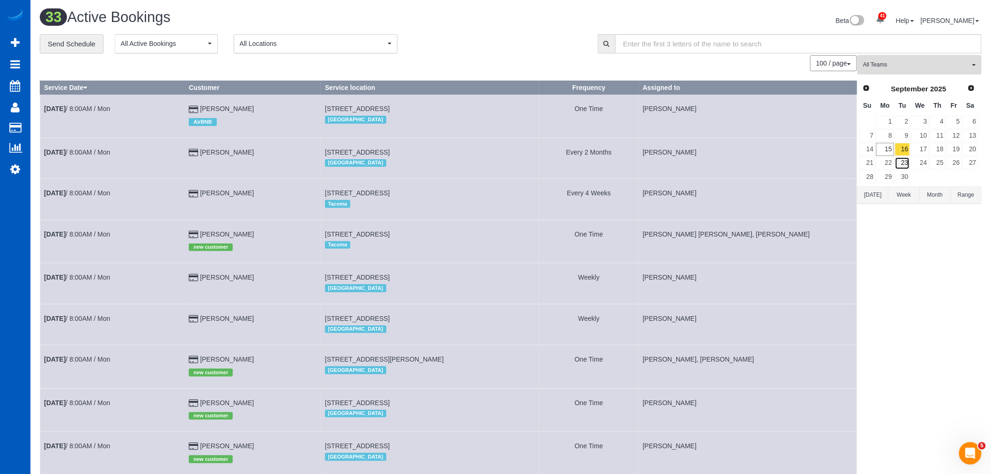
click at [905, 162] on link "23" at bounding box center [902, 163] width 15 height 13
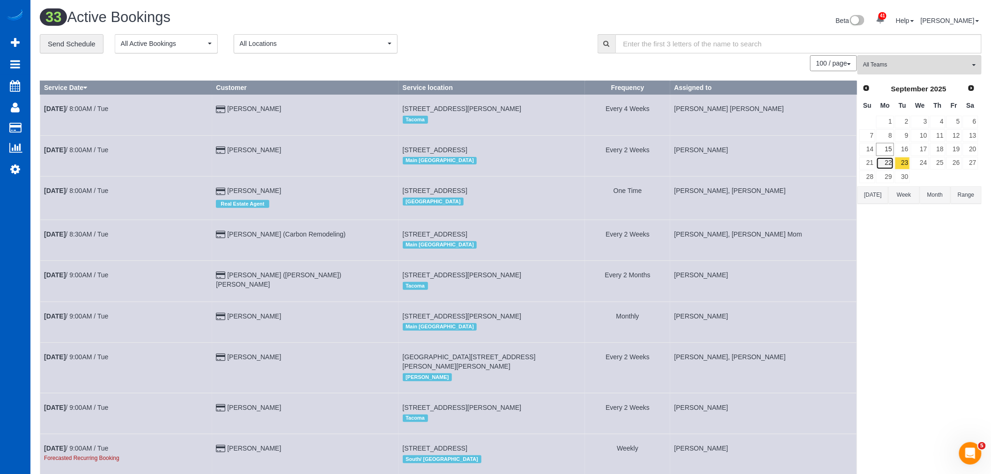
click at [891, 162] on link "22" at bounding box center [885, 163] width 17 height 13
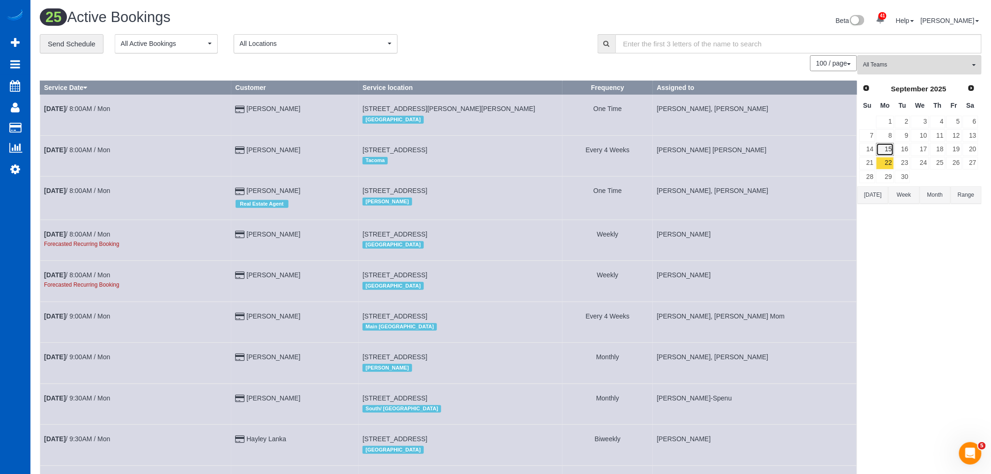
click at [890, 152] on link "15" at bounding box center [885, 149] width 17 height 13
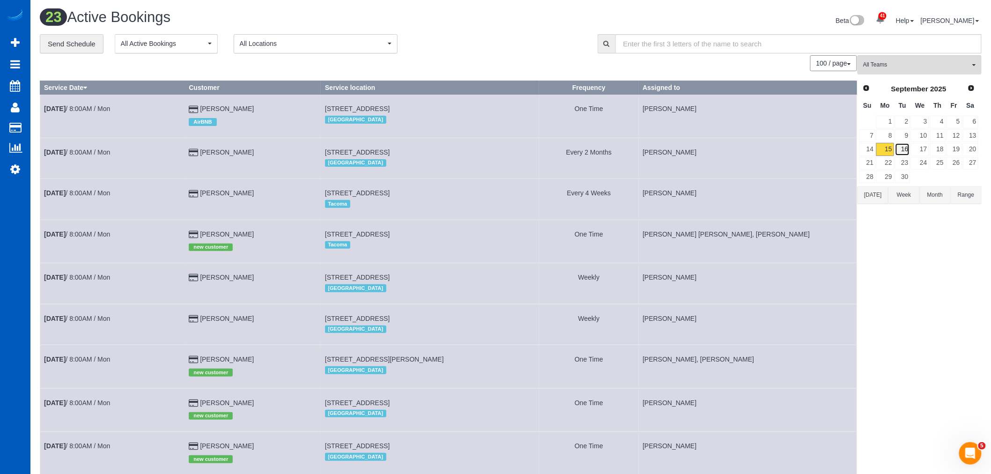
click at [901, 151] on link "16" at bounding box center [902, 149] width 15 height 13
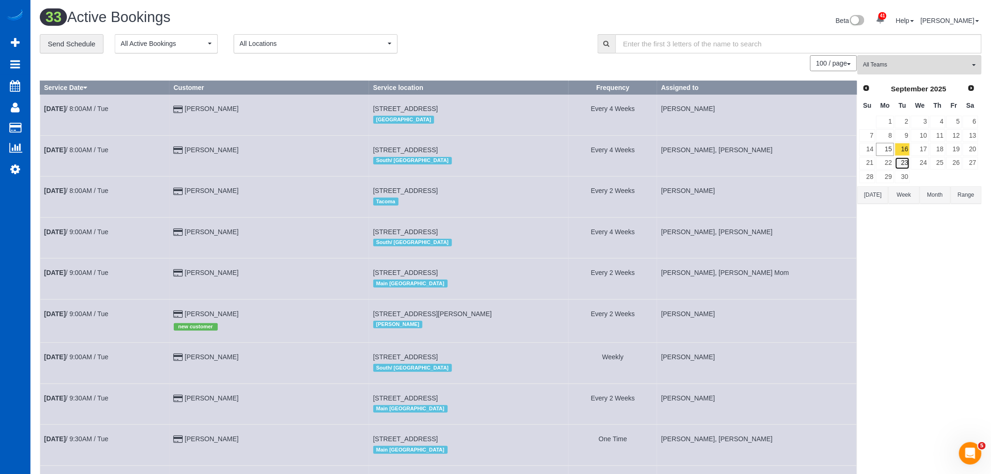
click at [902, 164] on link "23" at bounding box center [902, 163] width 15 height 13
click at [887, 164] on link "22" at bounding box center [885, 163] width 17 height 13
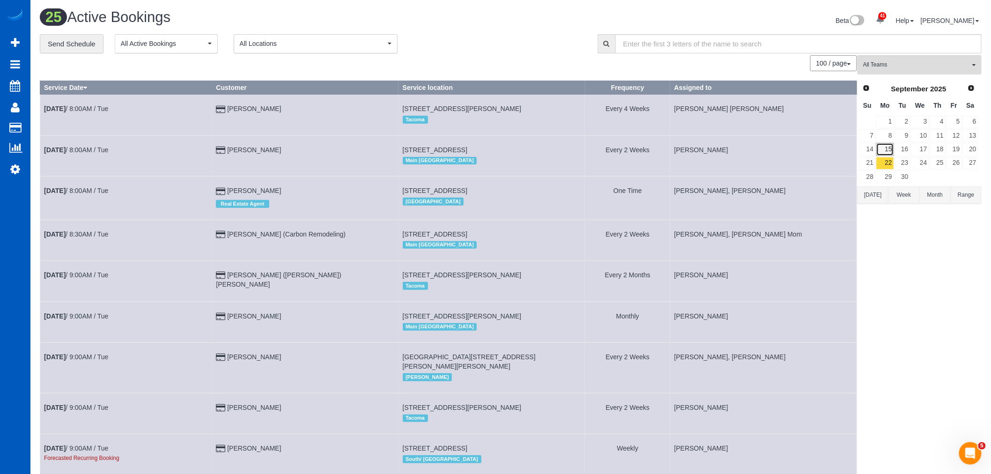
click at [887, 153] on link "15" at bounding box center [885, 149] width 17 height 13
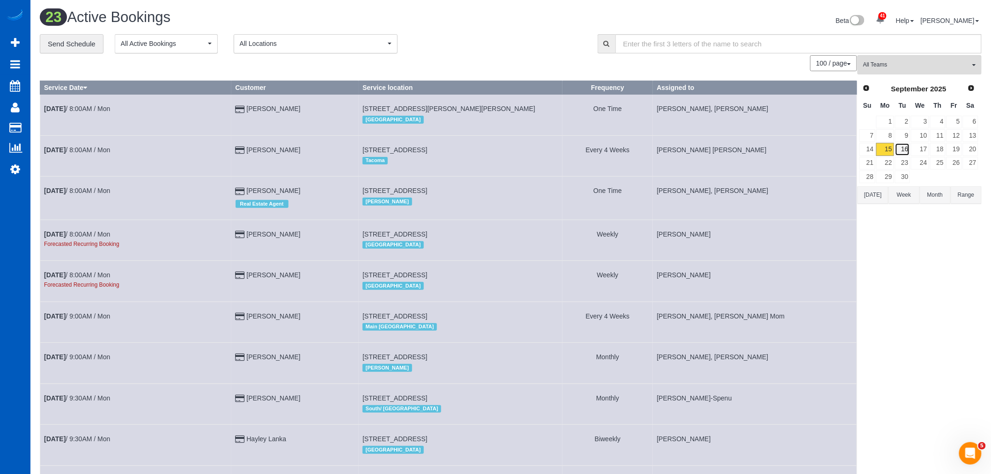
click at [901, 151] on link "16" at bounding box center [902, 149] width 15 height 13
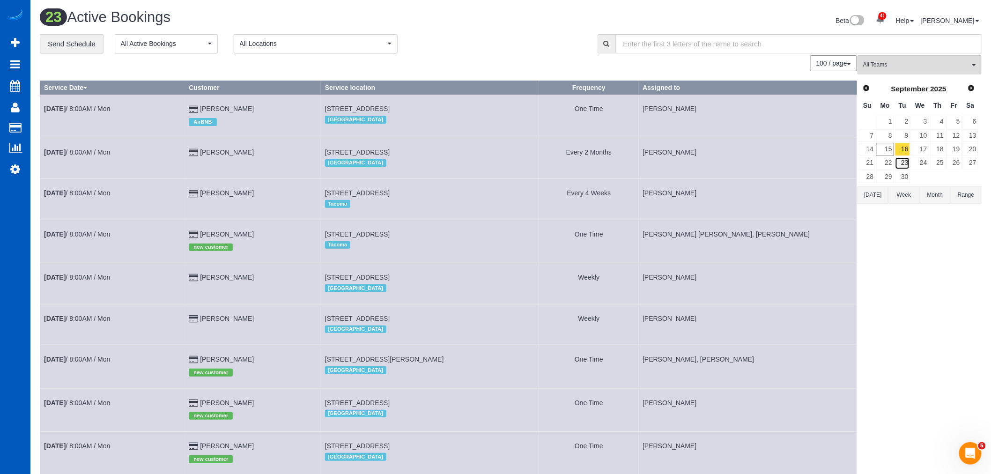
click at [901, 161] on link "23" at bounding box center [902, 163] width 15 height 13
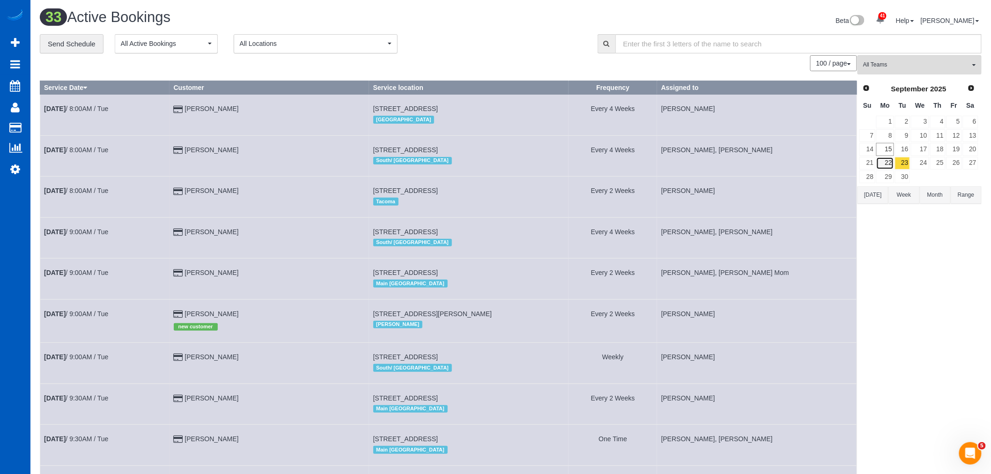
click at [889, 161] on link "22" at bounding box center [885, 163] width 17 height 13
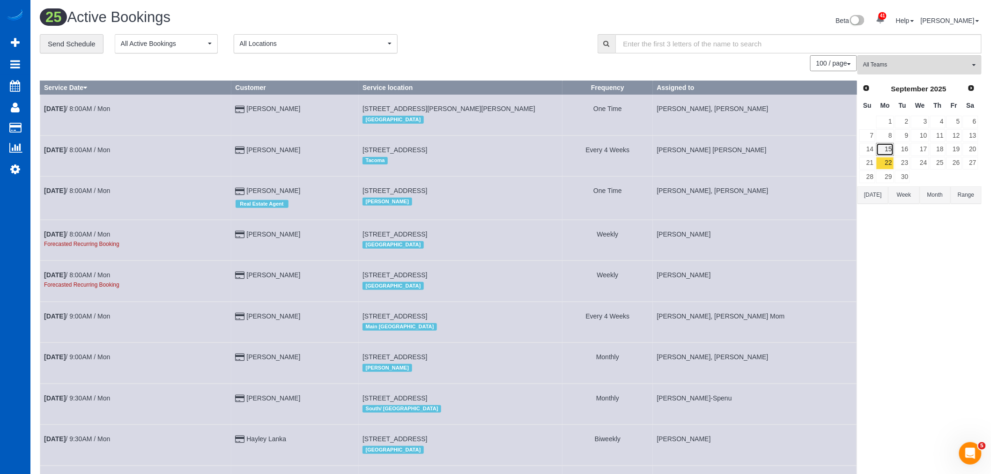
click at [887, 150] on link "15" at bounding box center [885, 149] width 17 height 13
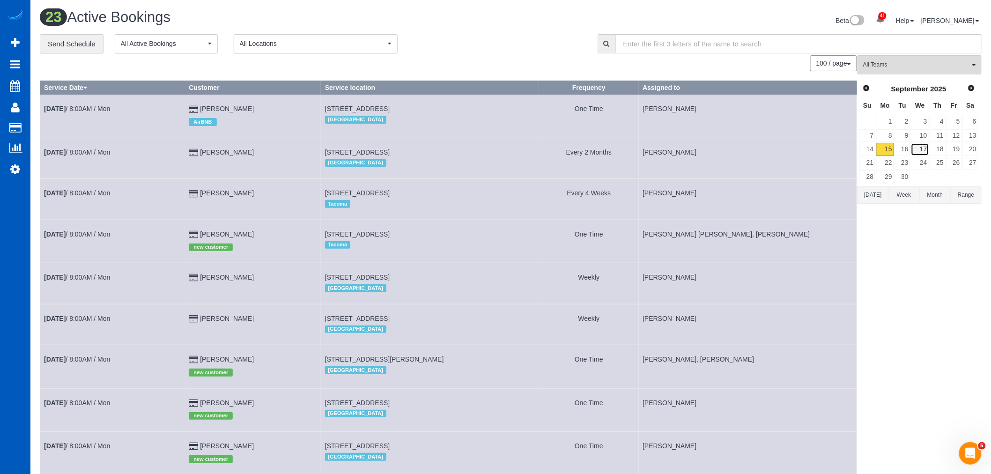
click at [911, 151] on link "17" at bounding box center [920, 149] width 18 height 13
click at [906, 152] on link "16" at bounding box center [902, 149] width 15 height 13
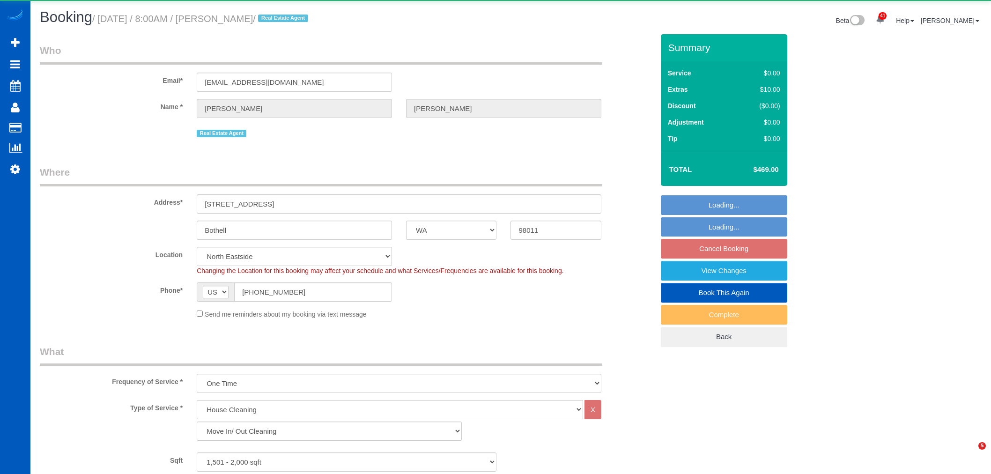
select select "WA"
select select "199"
select select "1501"
select select "3"
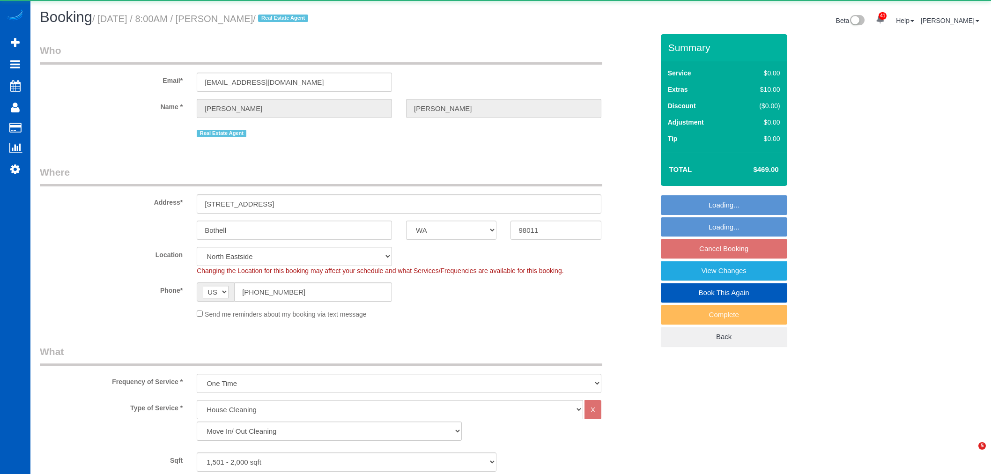
select select "spot15"
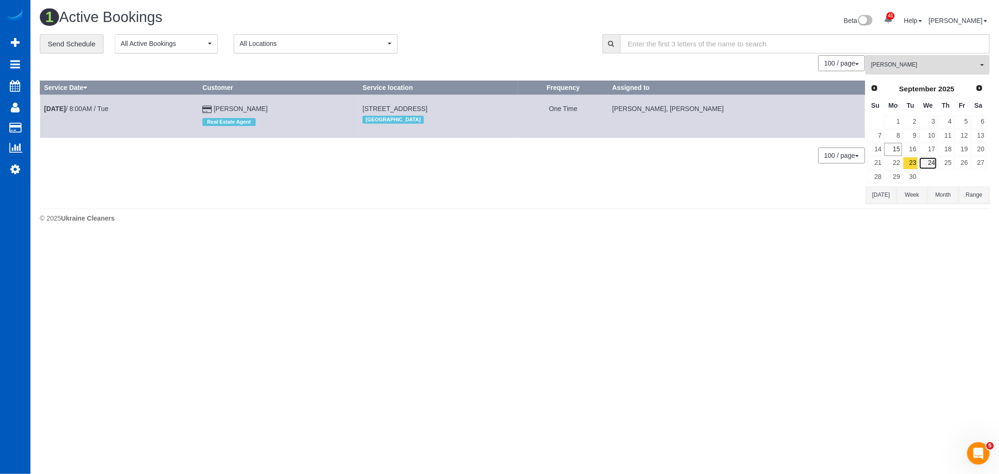
click at [936, 166] on link "24" at bounding box center [928, 163] width 18 height 13
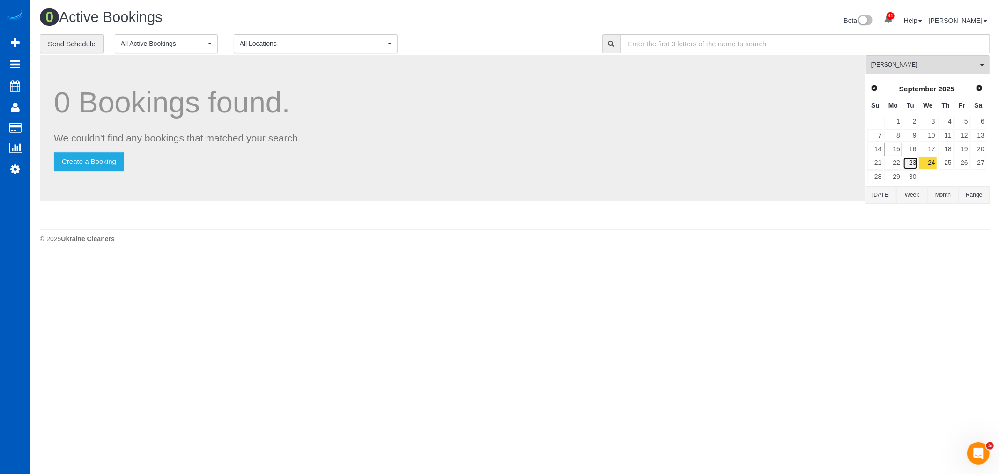
click at [906, 166] on link "23" at bounding box center [910, 163] width 15 height 13
click at [931, 166] on link "24" at bounding box center [928, 163] width 18 height 13
click at [946, 162] on link "25" at bounding box center [945, 163] width 15 height 13
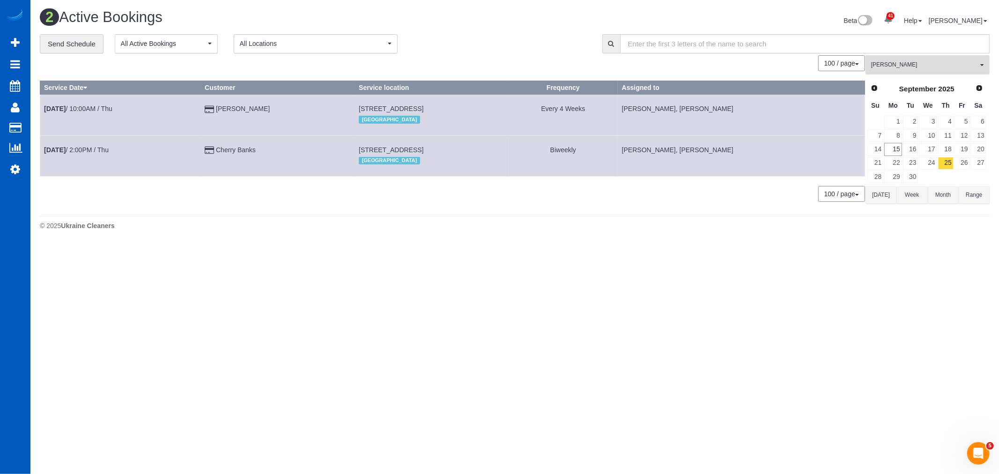
click at [907, 59] on button "Viktoriia Zhukovska All Teams" at bounding box center [928, 64] width 124 height 19
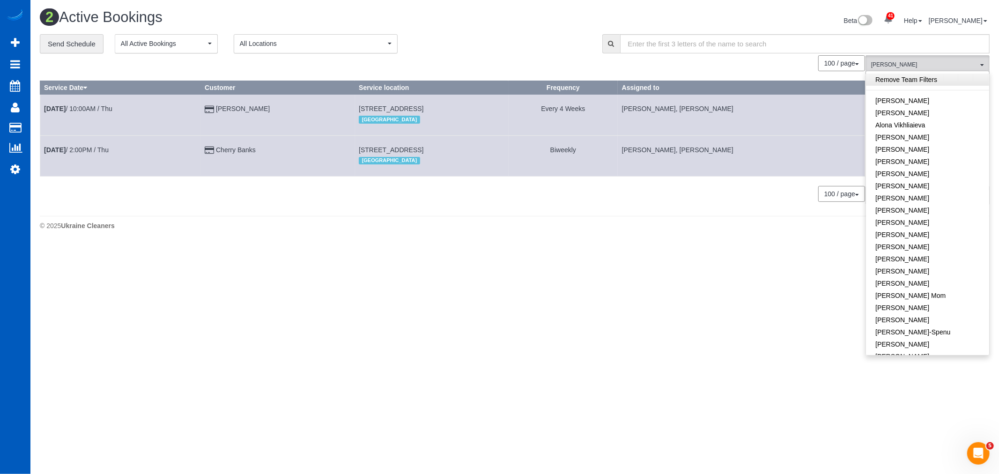
click at [912, 83] on link "Remove Team Filters" at bounding box center [927, 80] width 123 height 12
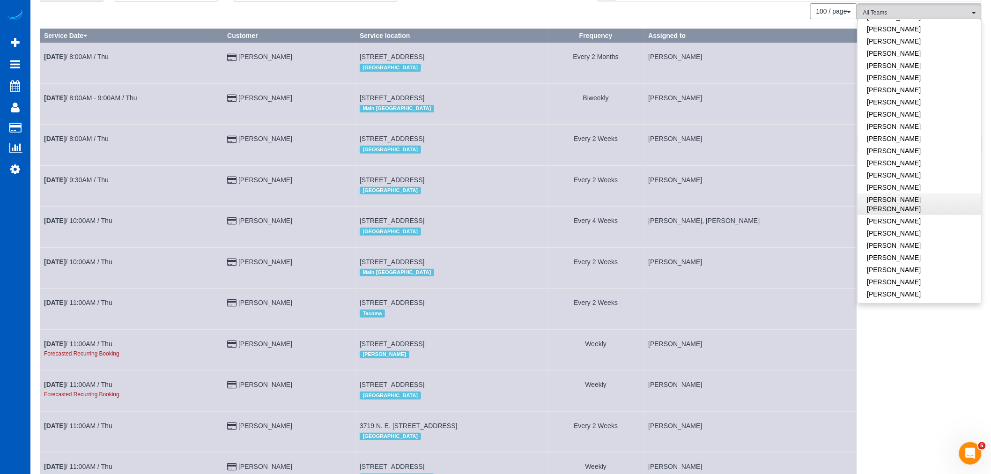
scroll to position [269, 0]
click at [901, 167] on link "[PERSON_NAME]" at bounding box center [919, 169] width 123 height 12
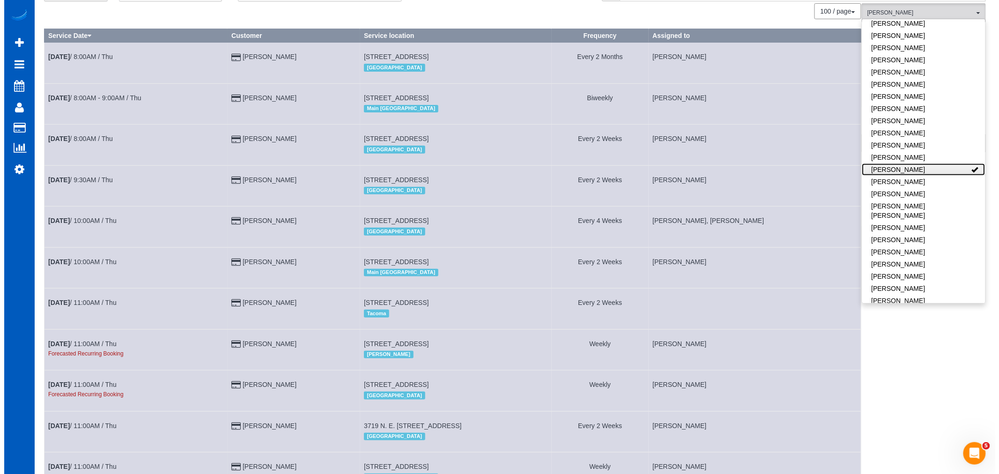
scroll to position [0, 0]
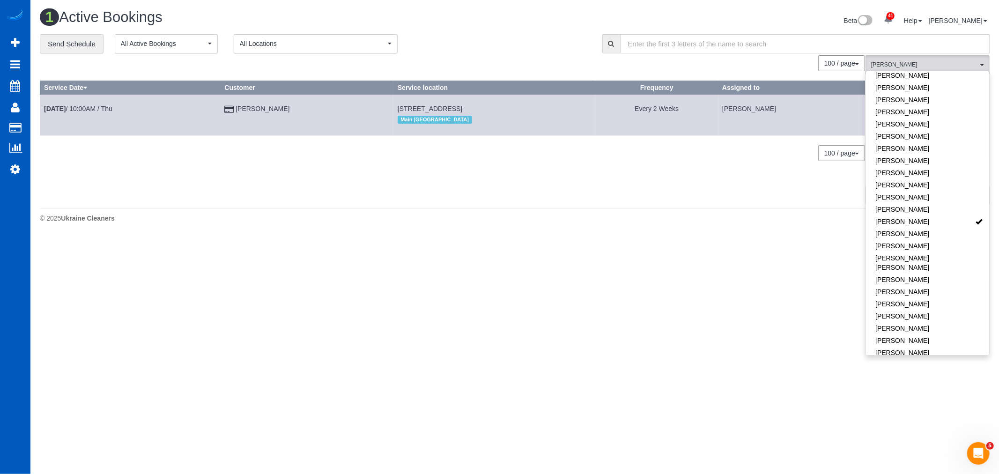
click at [546, 214] on div "© 2025 Ukraine Cleaners" at bounding box center [515, 218] width 950 height 9
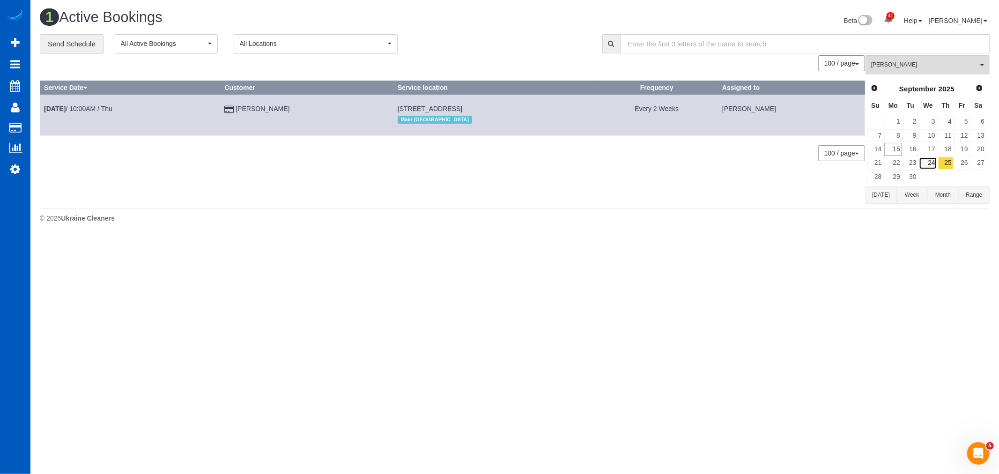
click at [936, 161] on link "24" at bounding box center [928, 163] width 18 height 13
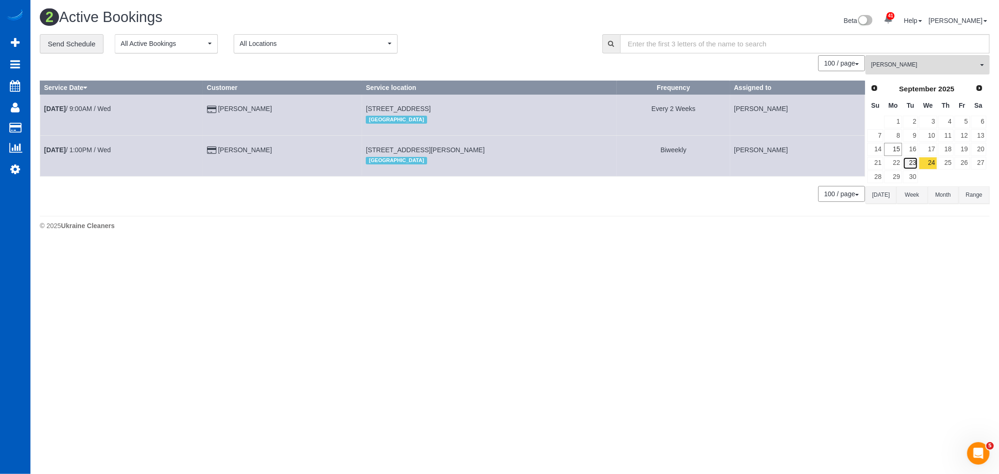
click at [910, 161] on link "23" at bounding box center [910, 163] width 15 height 13
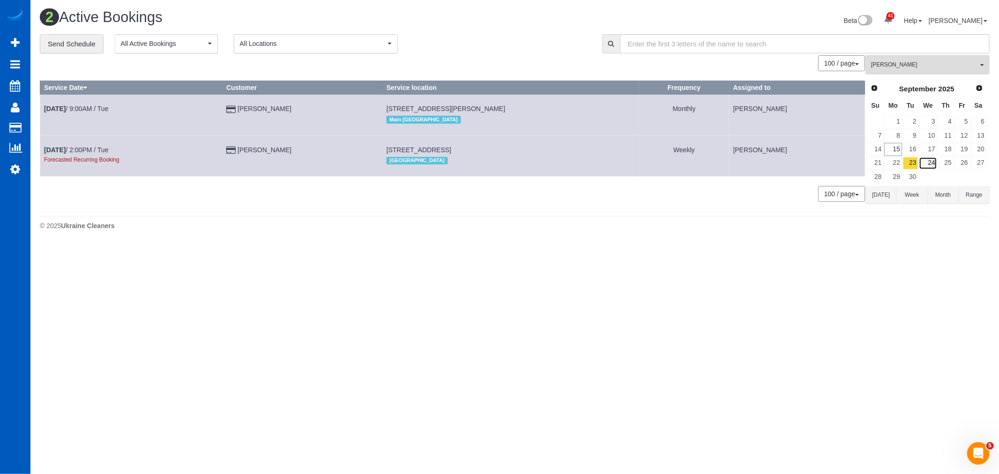
click at [935, 165] on link "24" at bounding box center [928, 163] width 18 height 13
click at [948, 167] on link "25" at bounding box center [945, 163] width 15 height 13
click at [961, 166] on link "26" at bounding box center [962, 163] width 15 height 13
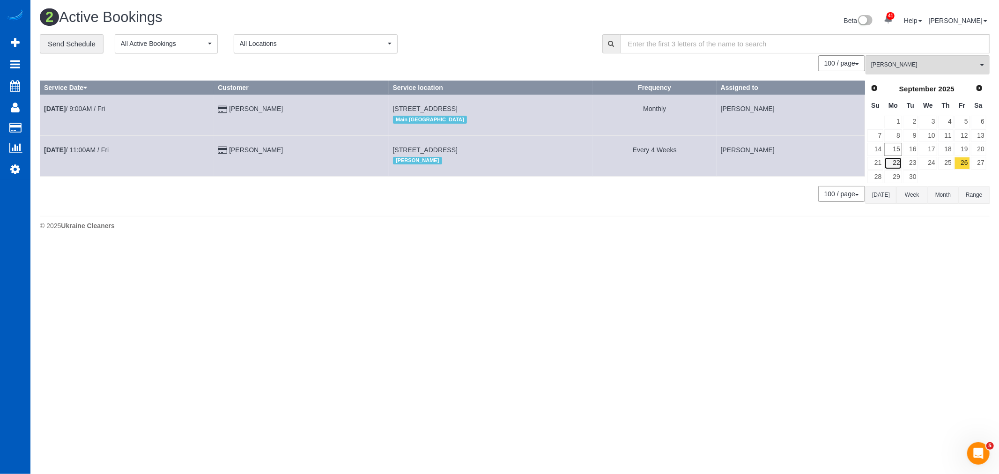
click at [899, 165] on link "22" at bounding box center [892, 163] width 17 height 13
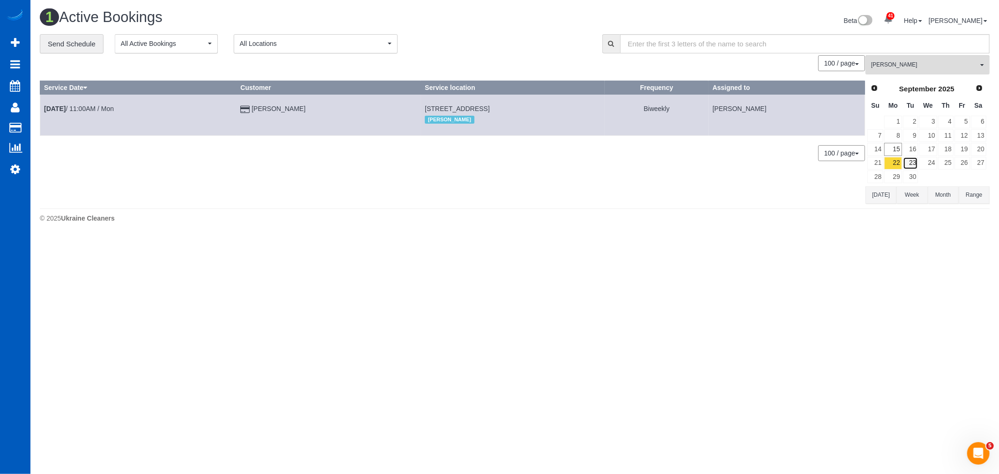
click at [916, 164] on link "23" at bounding box center [910, 163] width 15 height 13
click at [950, 162] on link "25" at bounding box center [945, 163] width 15 height 13
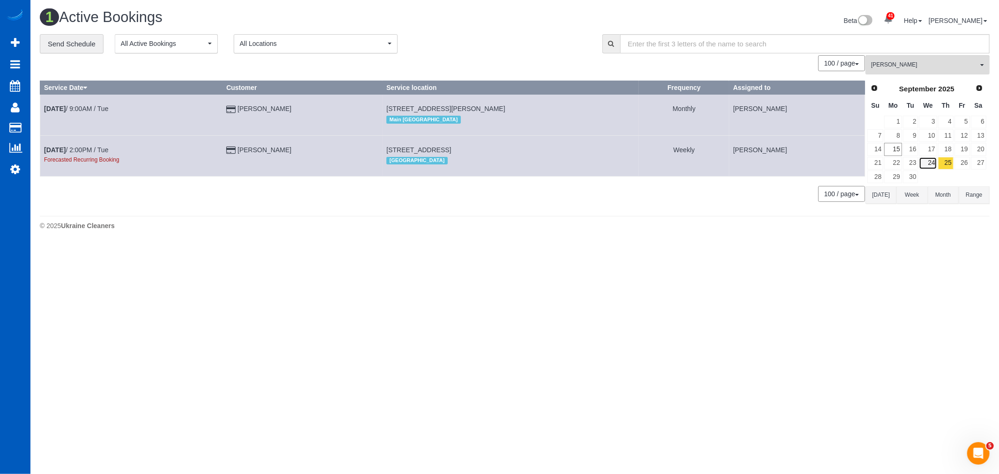
click at [928, 165] on link "24" at bounding box center [928, 163] width 18 height 13
click at [962, 165] on link "26" at bounding box center [962, 163] width 15 height 13
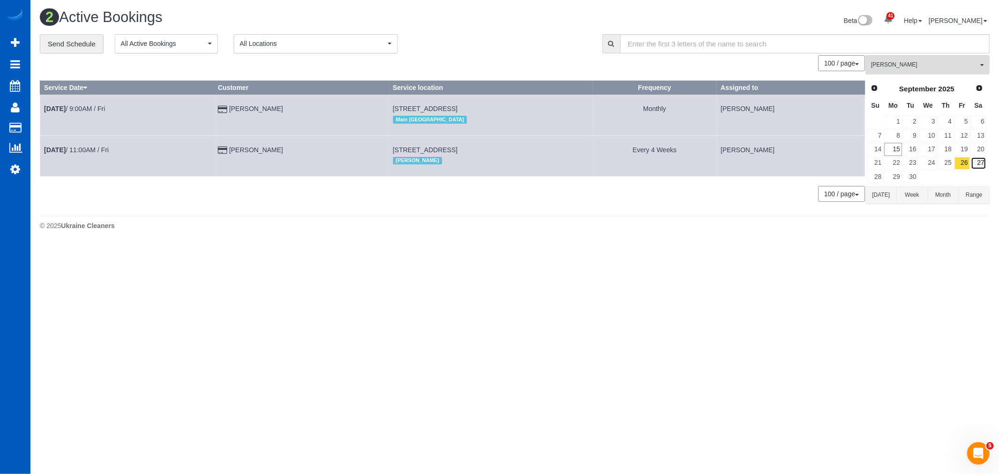
click at [976, 164] on link "27" at bounding box center [978, 163] width 15 height 13
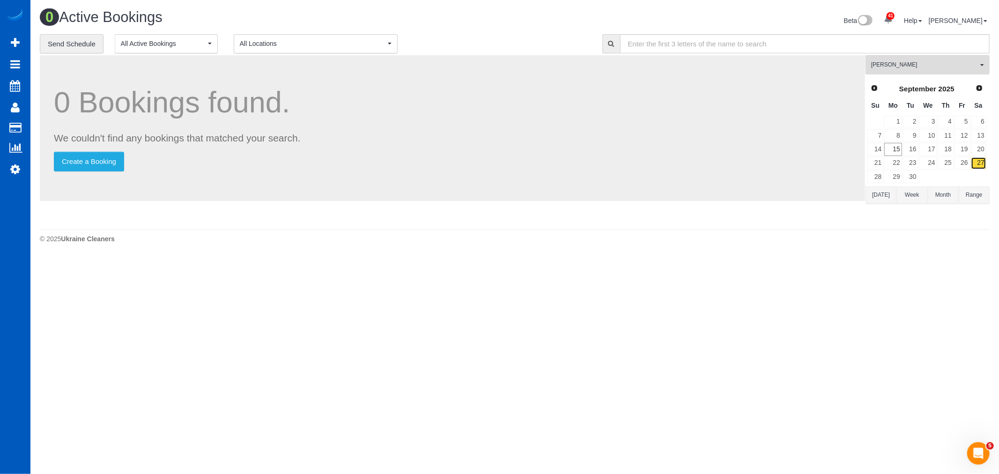
click at [975, 164] on link "27" at bounding box center [978, 163] width 15 height 13
click at [964, 164] on link "26" at bounding box center [962, 163] width 15 height 13
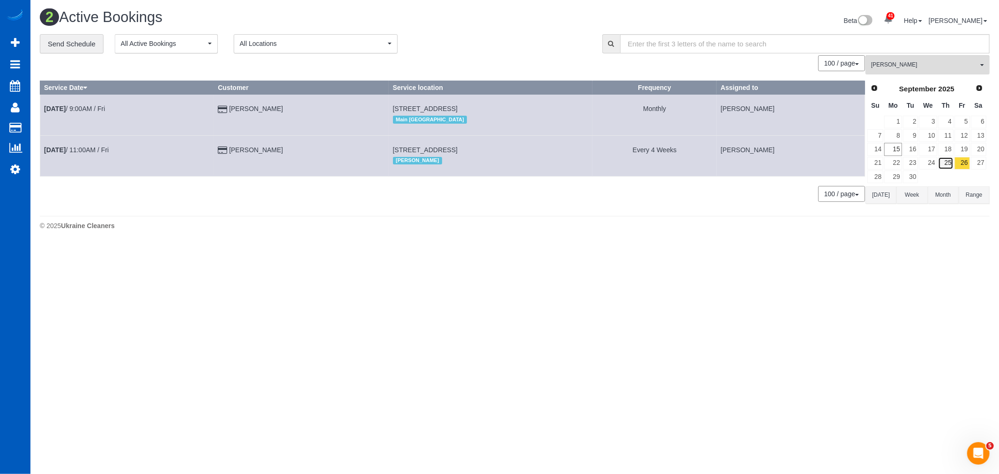
click at [944, 163] on link "25" at bounding box center [945, 163] width 15 height 13
click at [936, 163] on link "24" at bounding box center [928, 163] width 18 height 13
click at [923, 164] on link "24" at bounding box center [928, 163] width 18 height 13
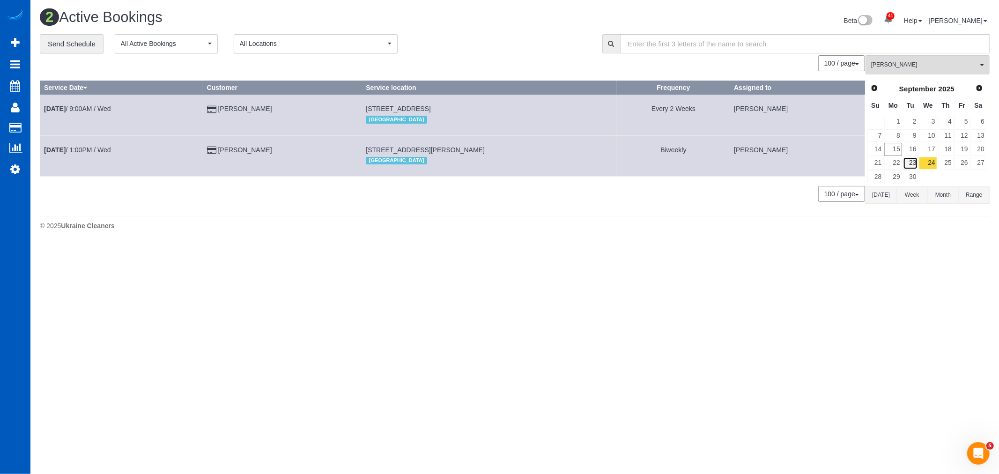
click at [914, 164] on link "23" at bounding box center [910, 163] width 15 height 13
click at [898, 164] on link "22" at bounding box center [892, 163] width 17 height 13
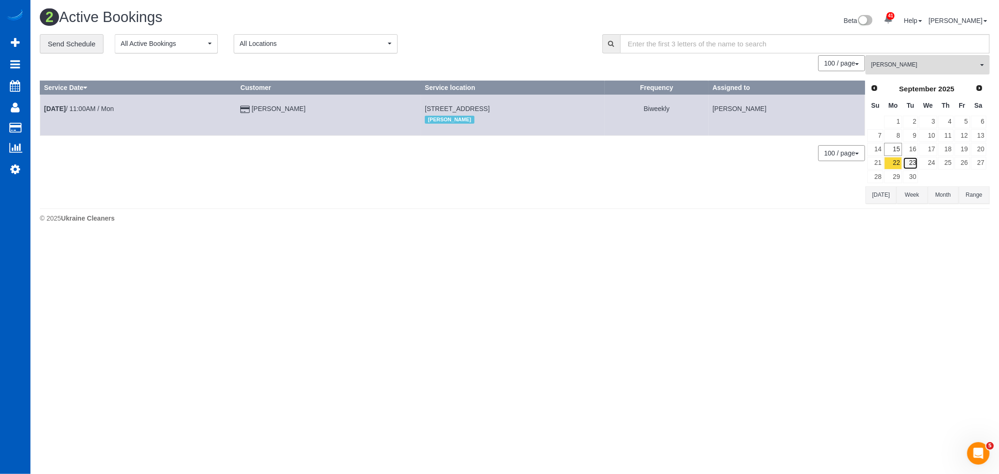
click at [912, 163] on link "23" at bounding box center [910, 163] width 15 height 13
click at [949, 164] on link "25" at bounding box center [945, 163] width 15 height 13
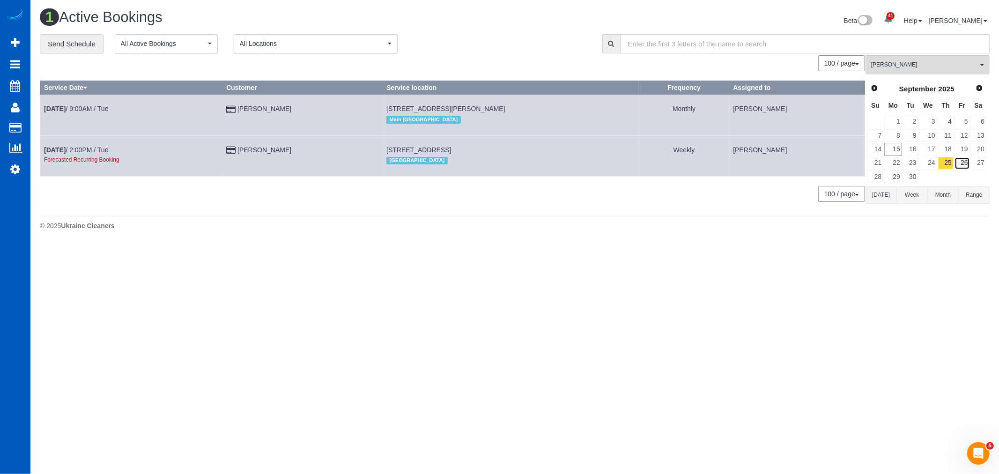
click at [970, 164] on link "26" at bounding box center [962, 163] width 15 height 13
click at [951, 164] on link "25" at bounding box center [945, 163] width 15 height 13
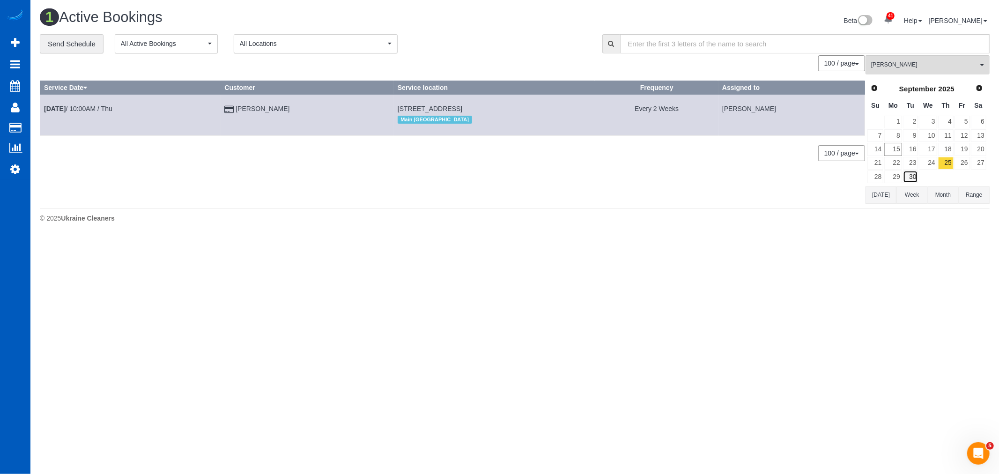
click at [914, 172] on link "30" at bounding box center [910, 177] width 15 height 13
click at [898, 178] on link "29" at bounding box center [892, 177] width 17 height 13
click at [914, 177] on link "30" at bounding box center [910, 177] width 15 height 13
click at [898, 176] on link "29" at bounding box center [892, 177] width 17 height 13
click at [914, 175] on link "30" at bounding box center [910, 177] width 15 height 13
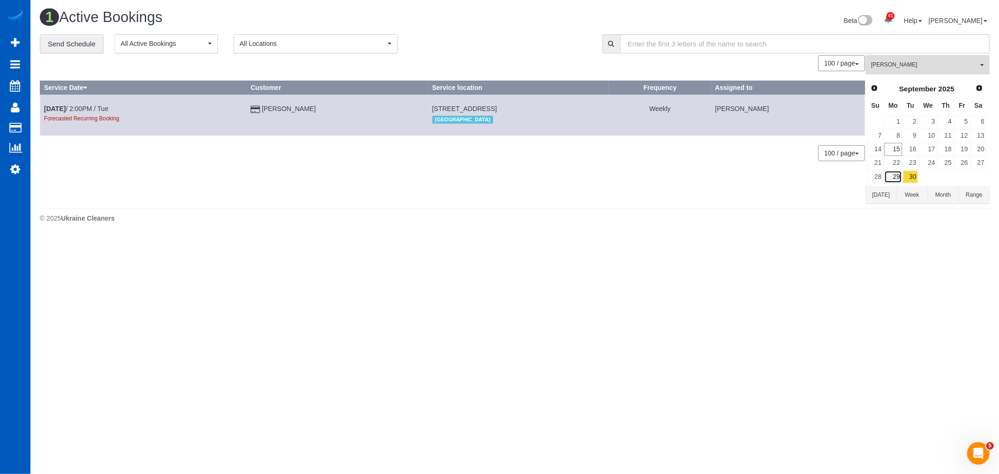
click at [897, 180] on link "29" at bounding box center [892, 177] width 17 height 13
click at [910, 178] on link "30" at bounding box center [910, 177] width 15 height 13
click at [975, 165] on link "27" at bounding box center [978, 163] width 15 height 13
click at [963, 162] on link "26" at bounding box center [962, 163] width 15 height 13
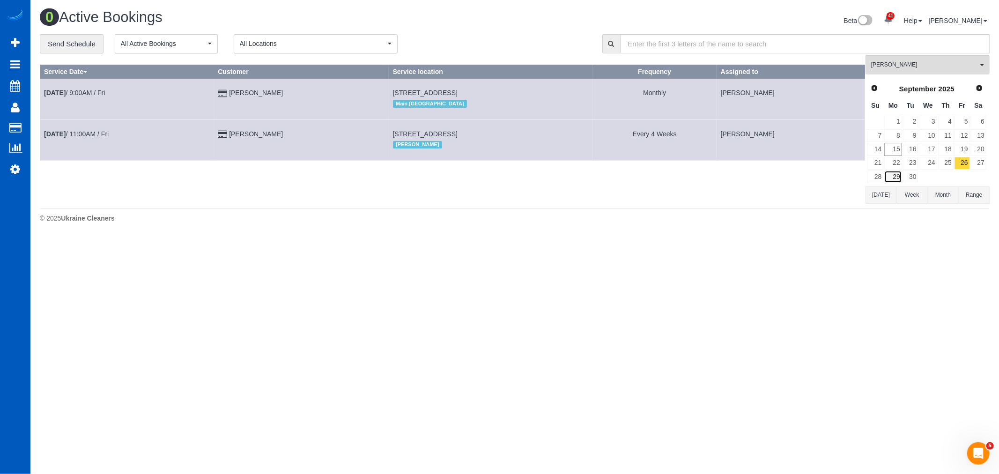
click at [897, 176] on link "29" at bounding box center [892, 177] width 17 height 13
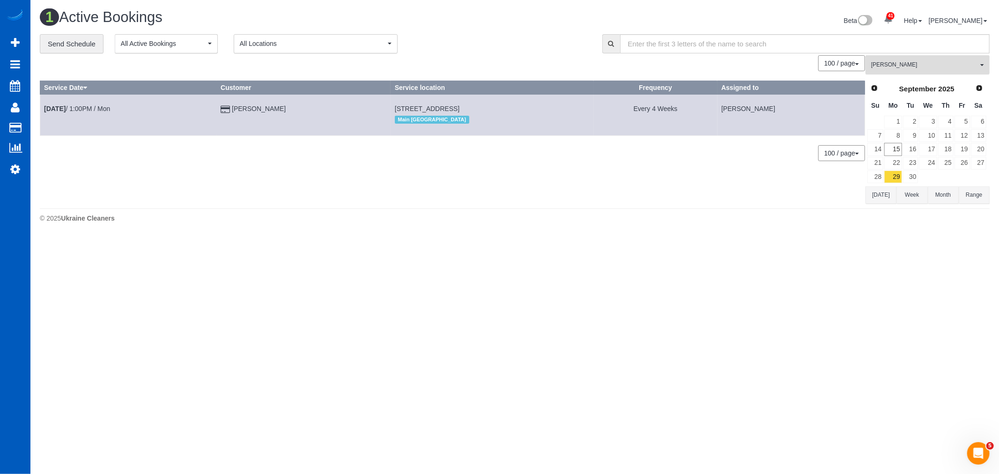
click at [908, 64] on span "[PERSON_NAME]" at bounding box center [924, 65] width 107 height 8
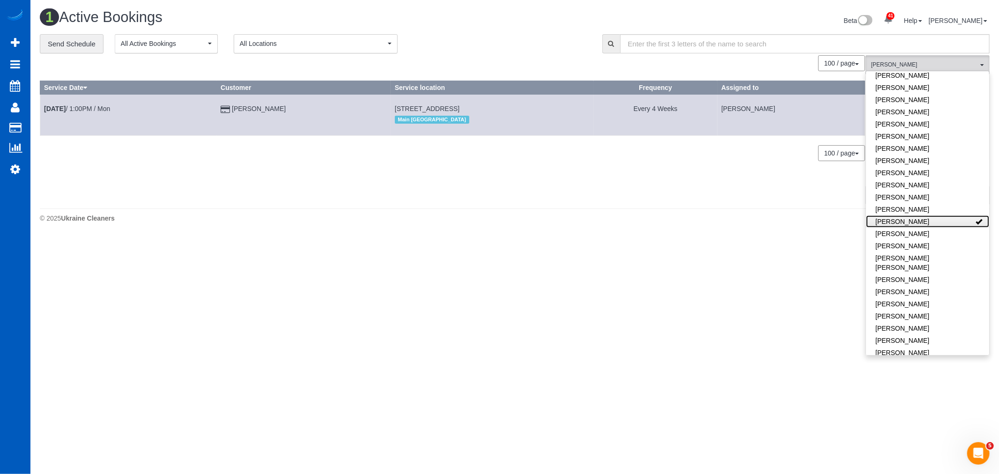
click at [921, 216] on link "[PERSON_NAME]" at bounding box center [927, 221] width 123 height 12
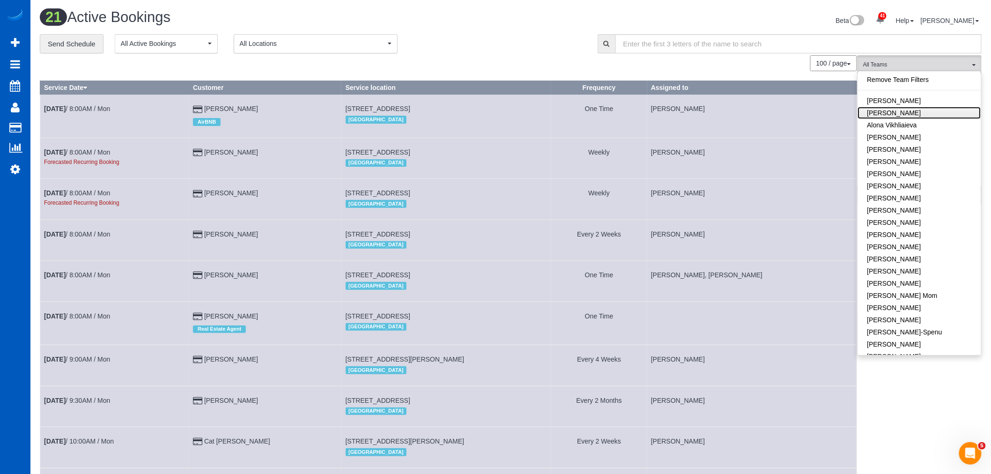
click at [904, 115] on link "[PERSON_NAME]" at bounding box center [919, 113] width 123 height 12
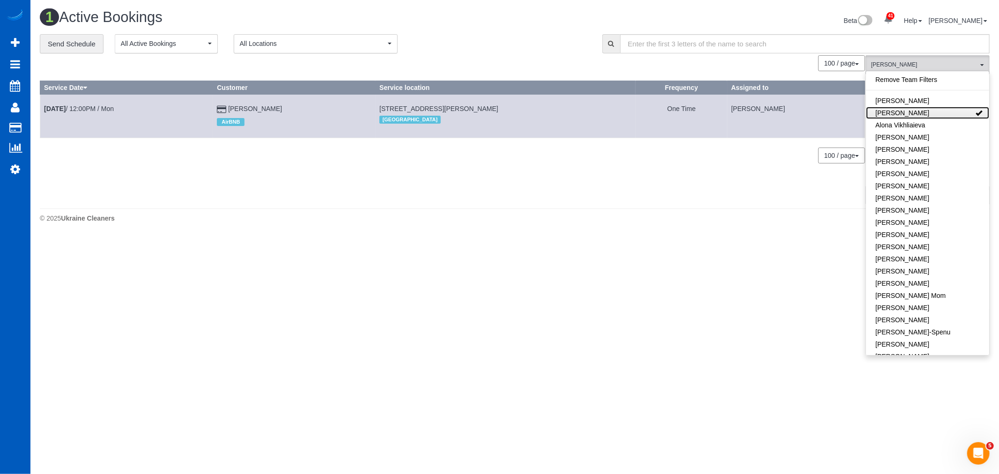
click at [904, 115] on link "[PERSON_NAME]" at bounding box center [927, 113] width 123 height 12
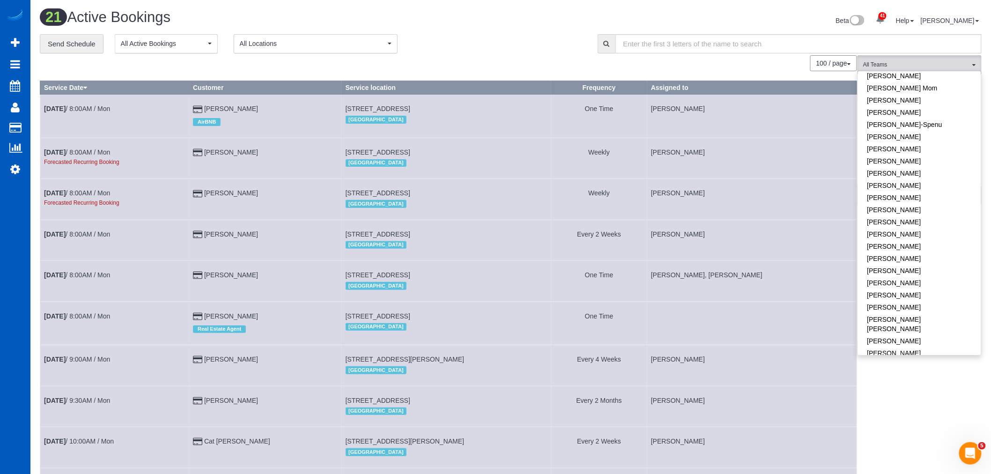
scroll to position [208, 0]
click at [914, 194] on link "[PERSON_NAME]" at bounding box center [919, 197] width 123 height 12
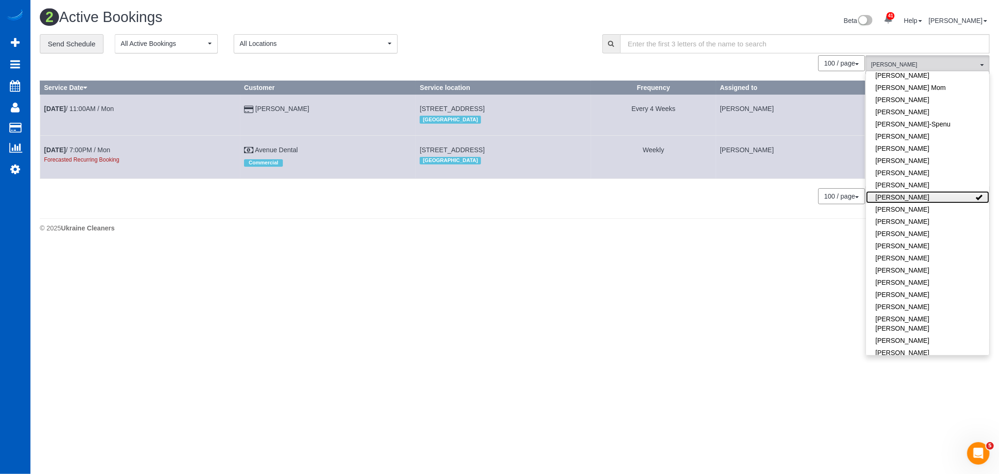
click at [914, 194] on link "[PERSON_NAME]" at bounding box center [927, 197] width 123 height 12
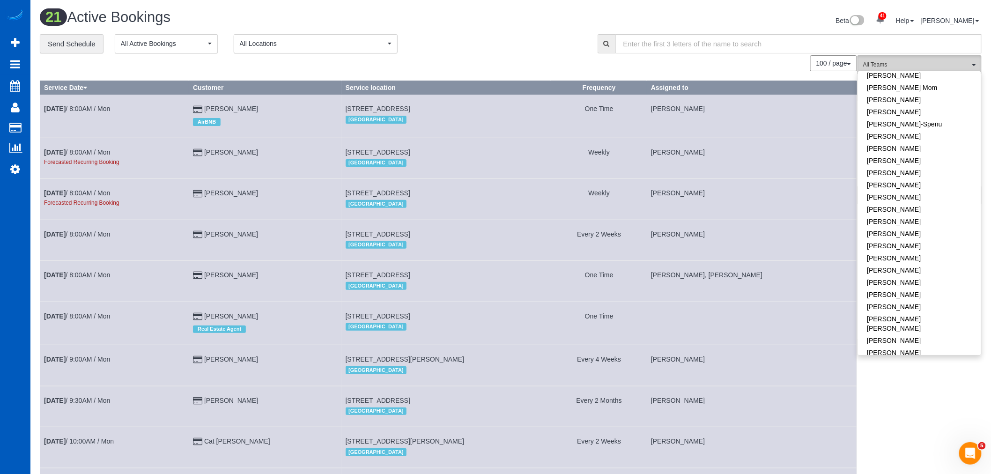
click at [911, 66] on span "All Teams" at bounding box center [916, 65] width 107 height 8
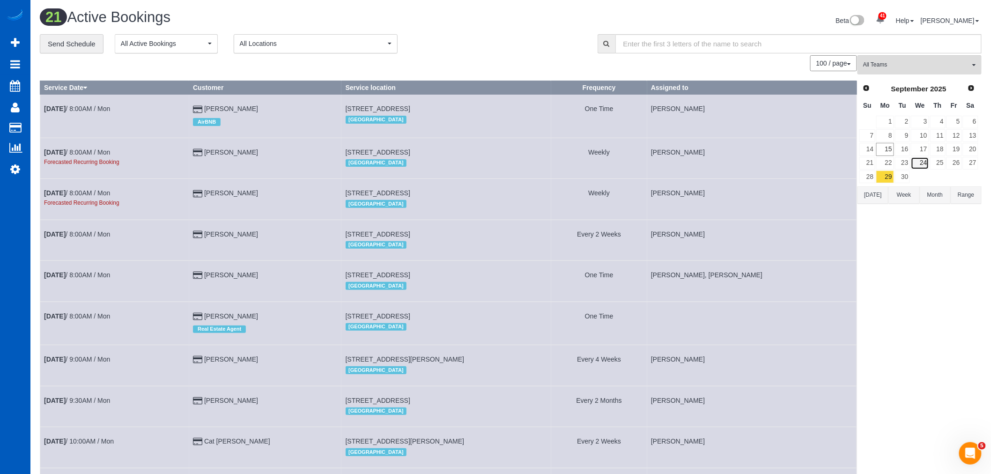
click at [919, 164] on link "24" at bounding box center [920, 163] width 18 height 13
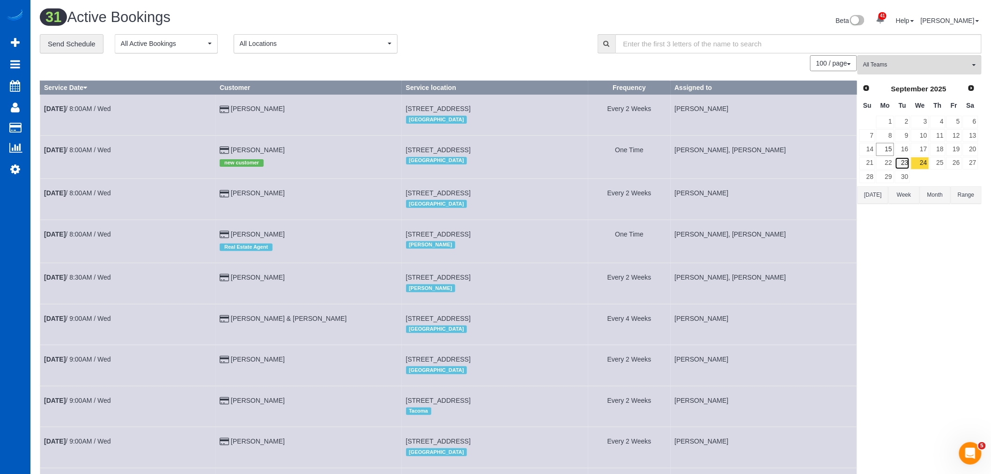
click at [906, 165] on link "23" at bounding box center [902, 163] width 15 height 13
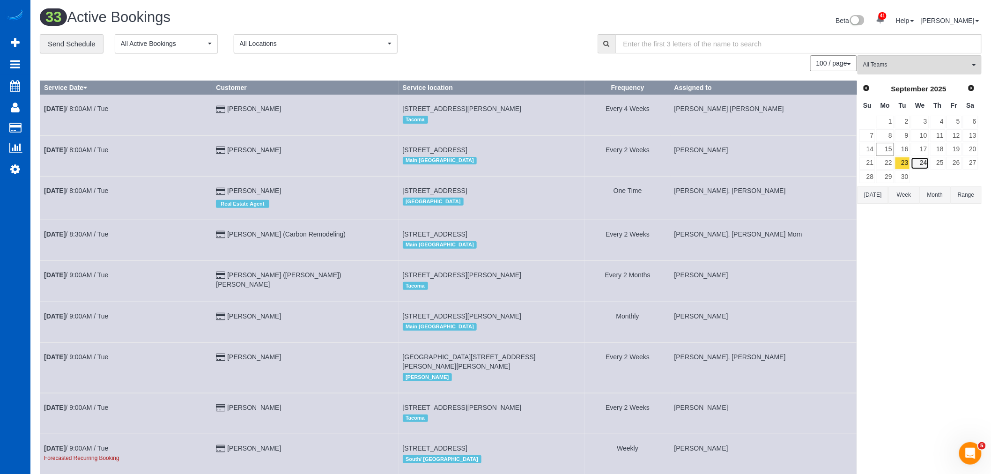
click at [915, 164] on link "24" at bounding box center [920, 163] width 18 height 13
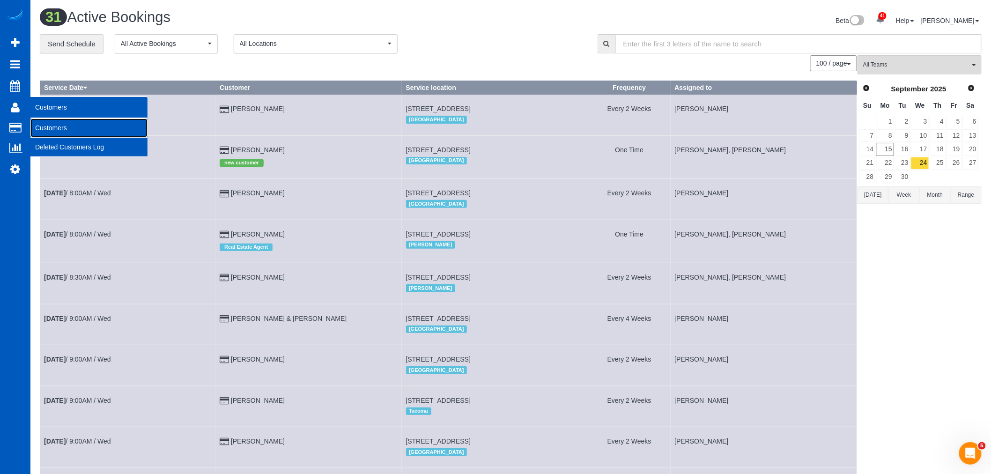
click at [69, 127] on link "Customers" at bounding box center [88, 128] width 117 height 19
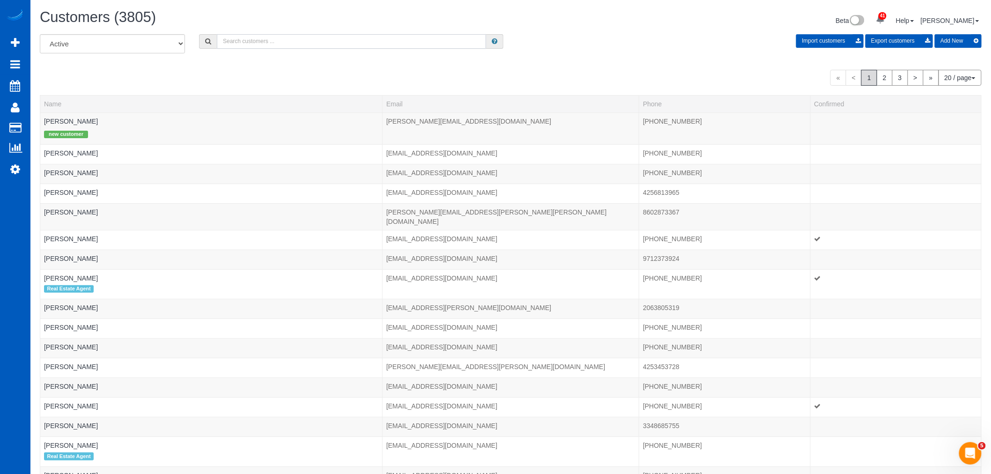
click at [261, 44] on input "text" at bounding box center [351, 41] width 269 height 15
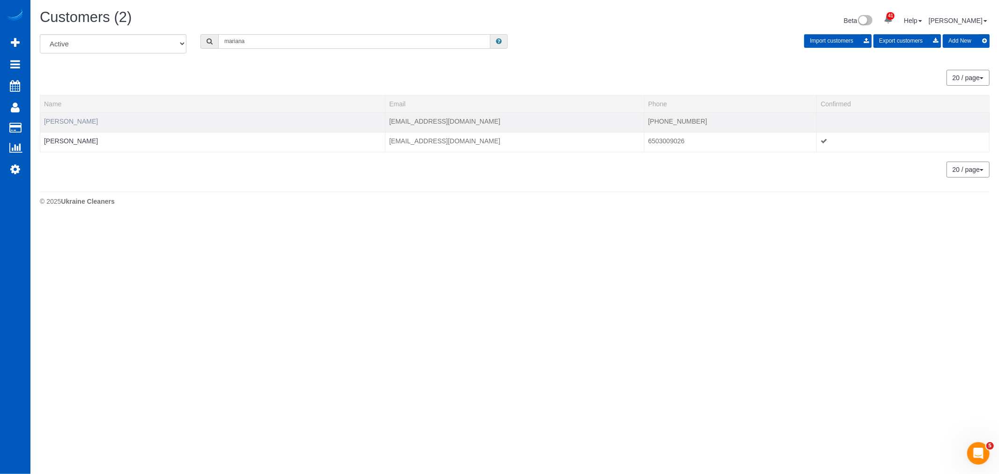
type input "mariana"
click at [70, 121] on link "Mariana Grigor" at bounding box center [71, 121] width 54 height 7
